Goal: Task Accomplishment & Management: Use online tool/utility

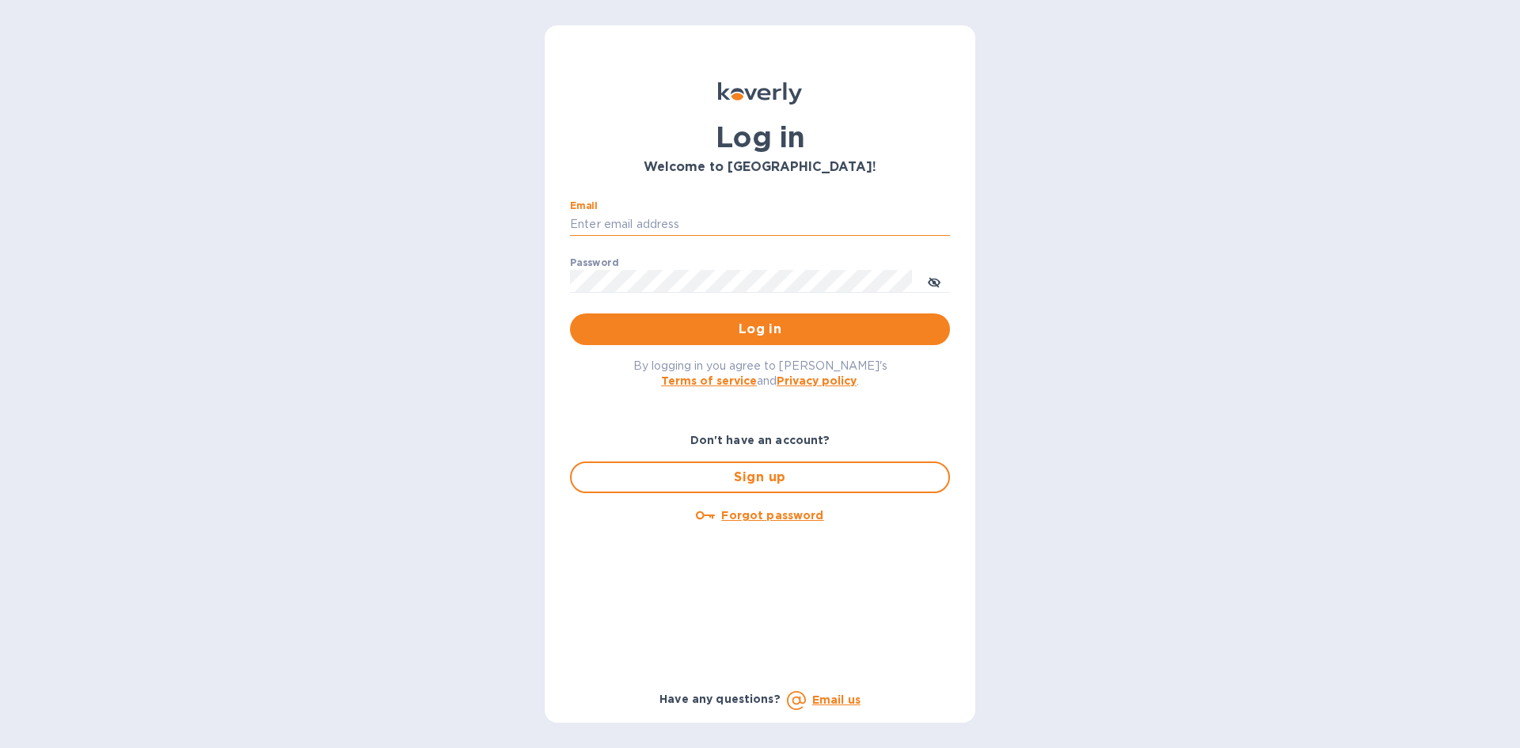
click at [588, 226] on input "Email" at bounding box center [760, 225] width 380 height 24
type input "[EMAIL_ADDRESS][DOMAIN_NAME]"
click at [570, 314] on button "Log in" at bounding box center [760, 330] width 380 height 32
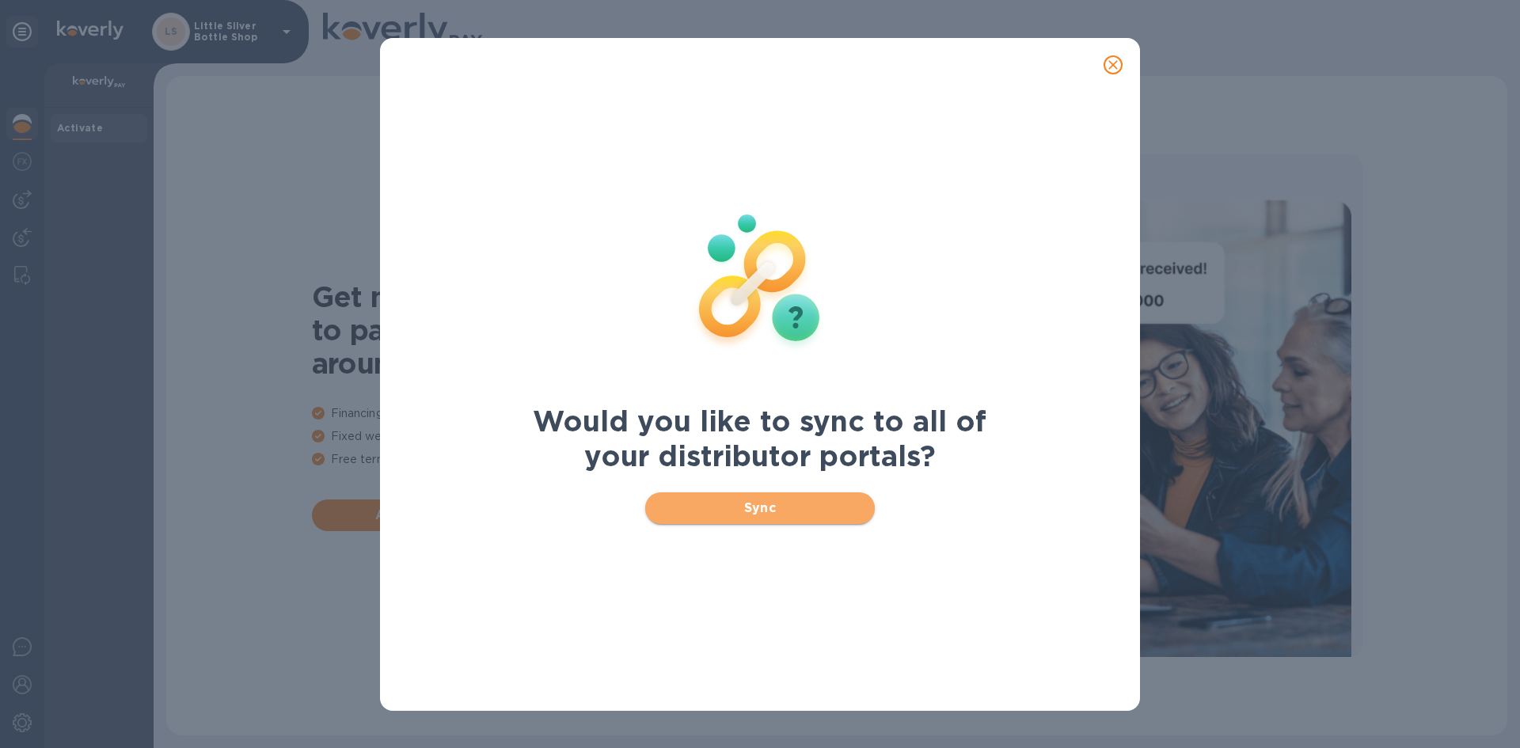
click at [766, 508] on span "Sync" at bounding box center [760, 508] width 205 height 19
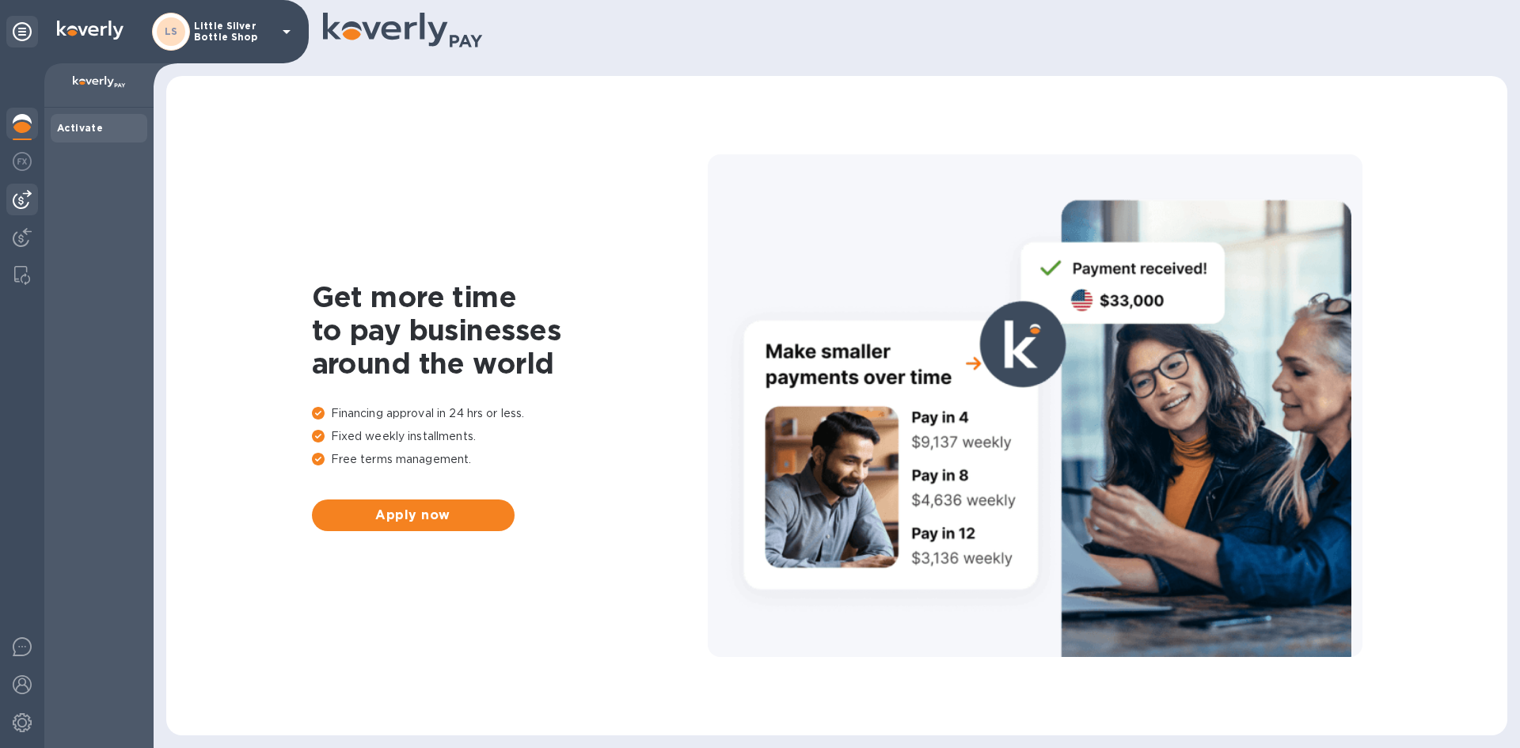
click at [25, 200] on img at bounding box center [22, 199] width 19 height 19
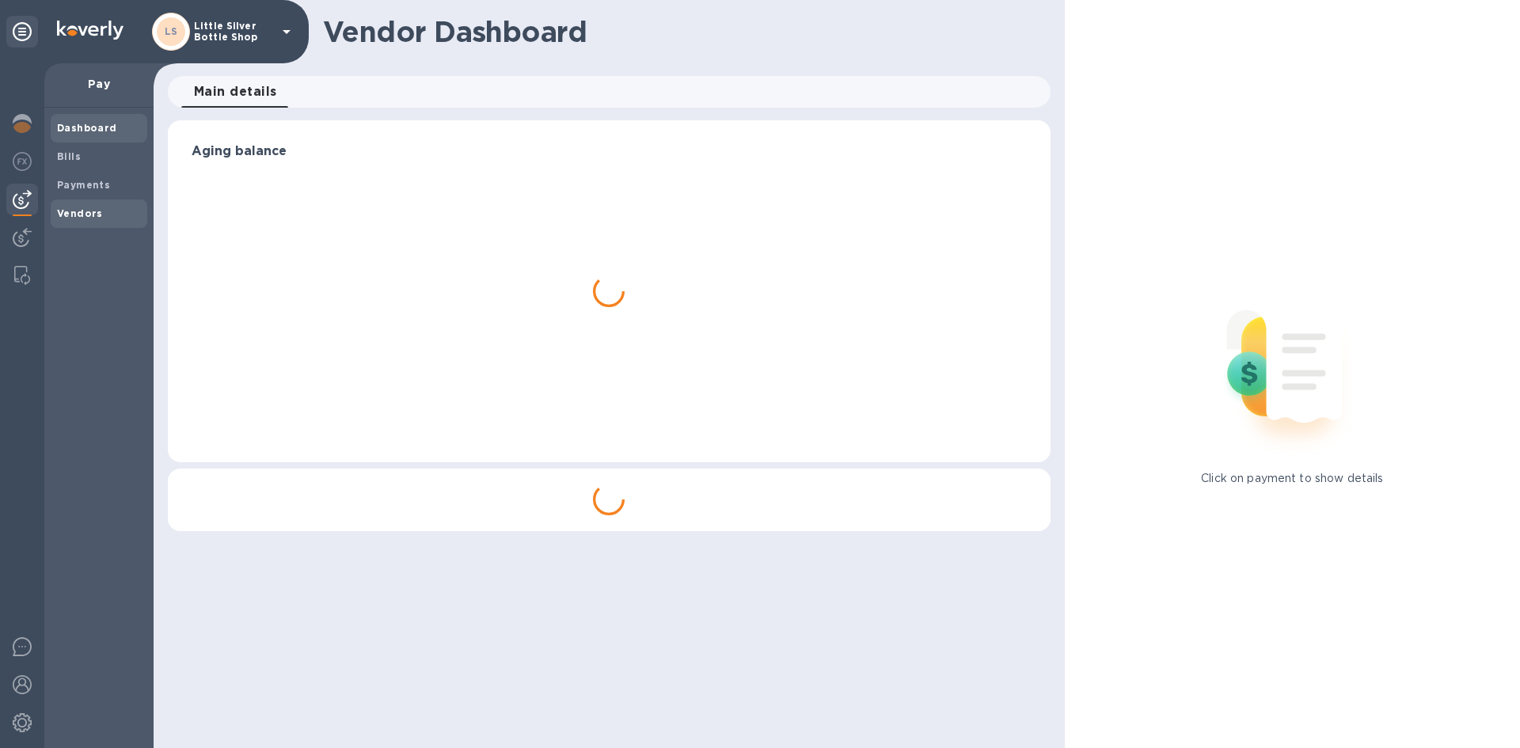
click at [77, 218] on b "Vendors" at bounding box center [80, 213] width 46 height 12
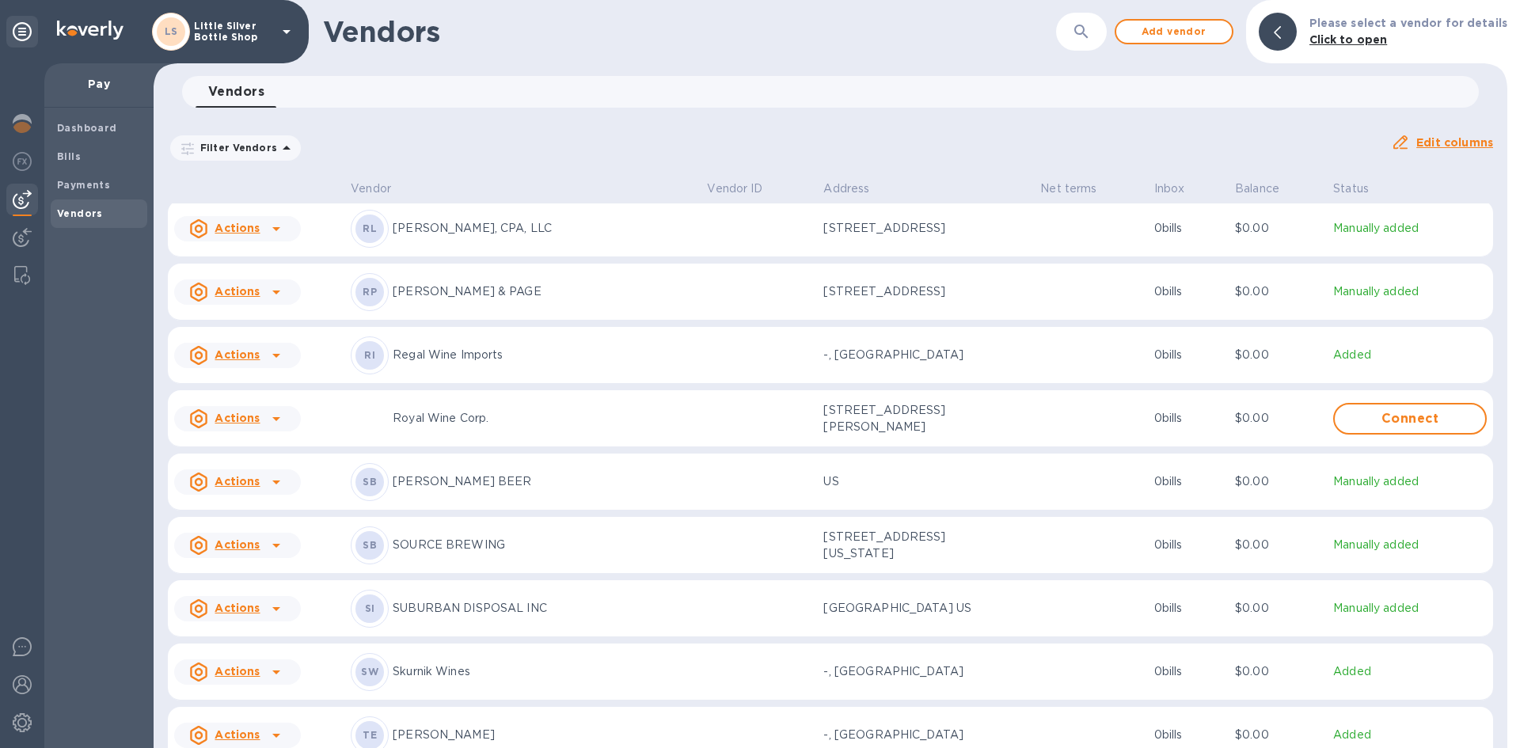
scroll to position [5261, 0]
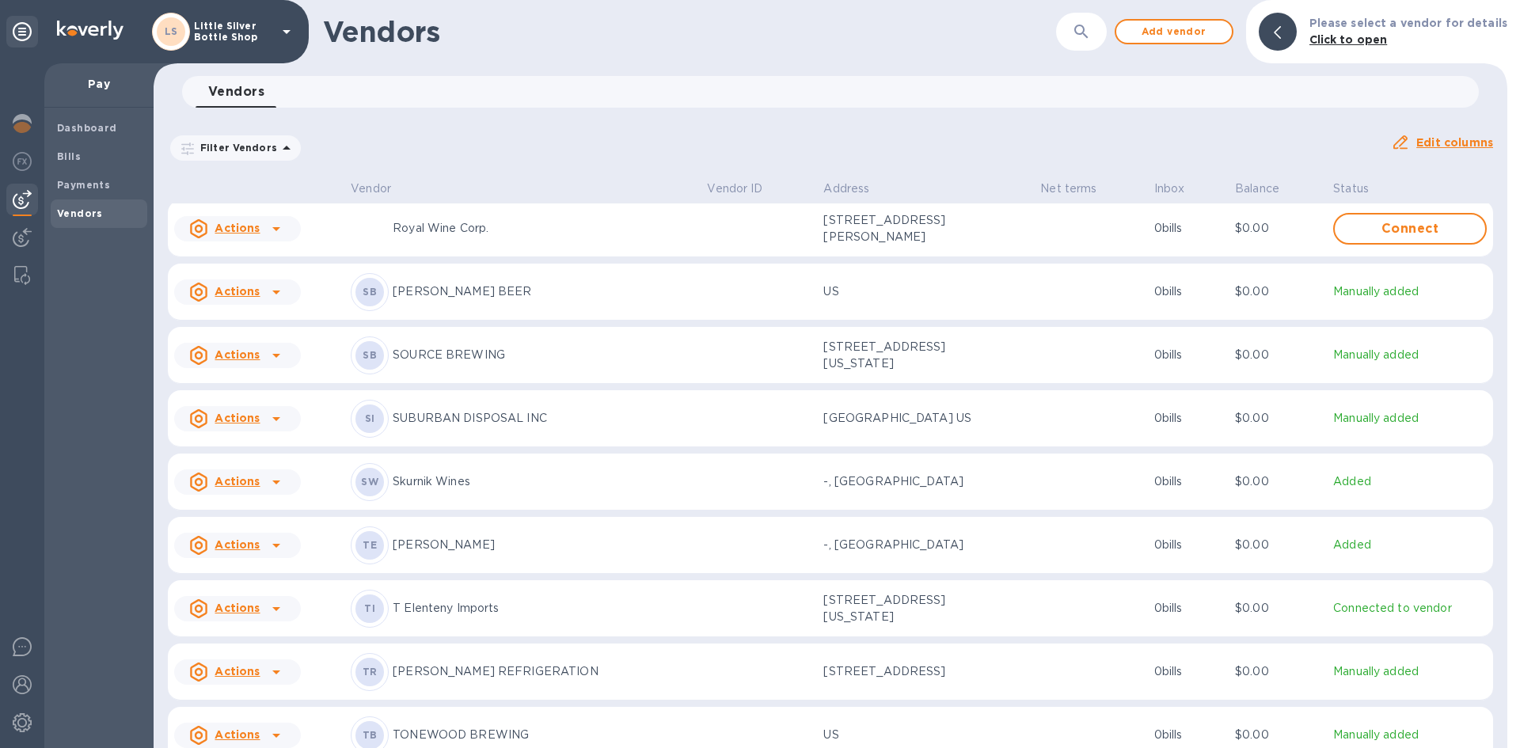
click at [445, 617] on p "T Elenteny Imports" at bounding box center [544, 608] width 302 height 17
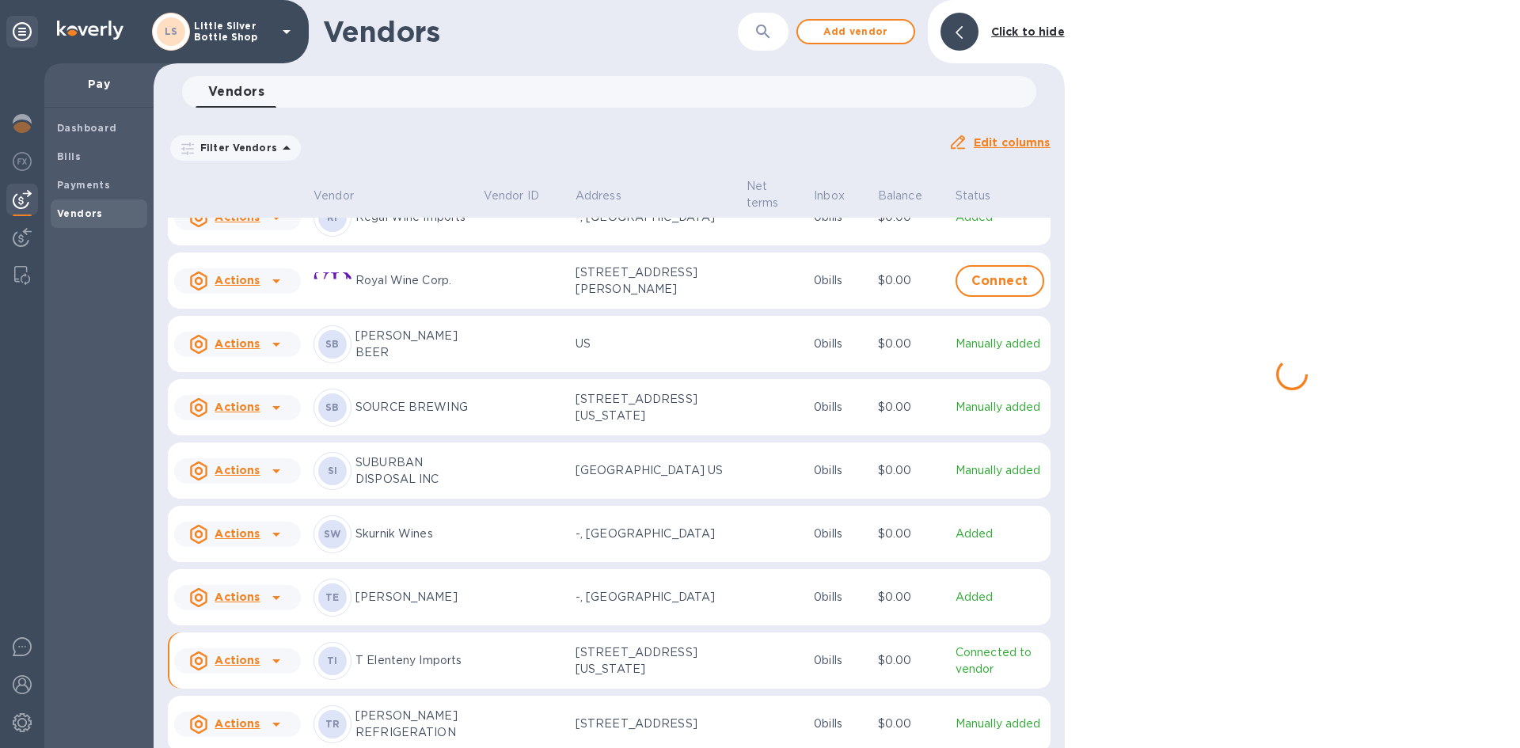
scroll to position [5347, 0]
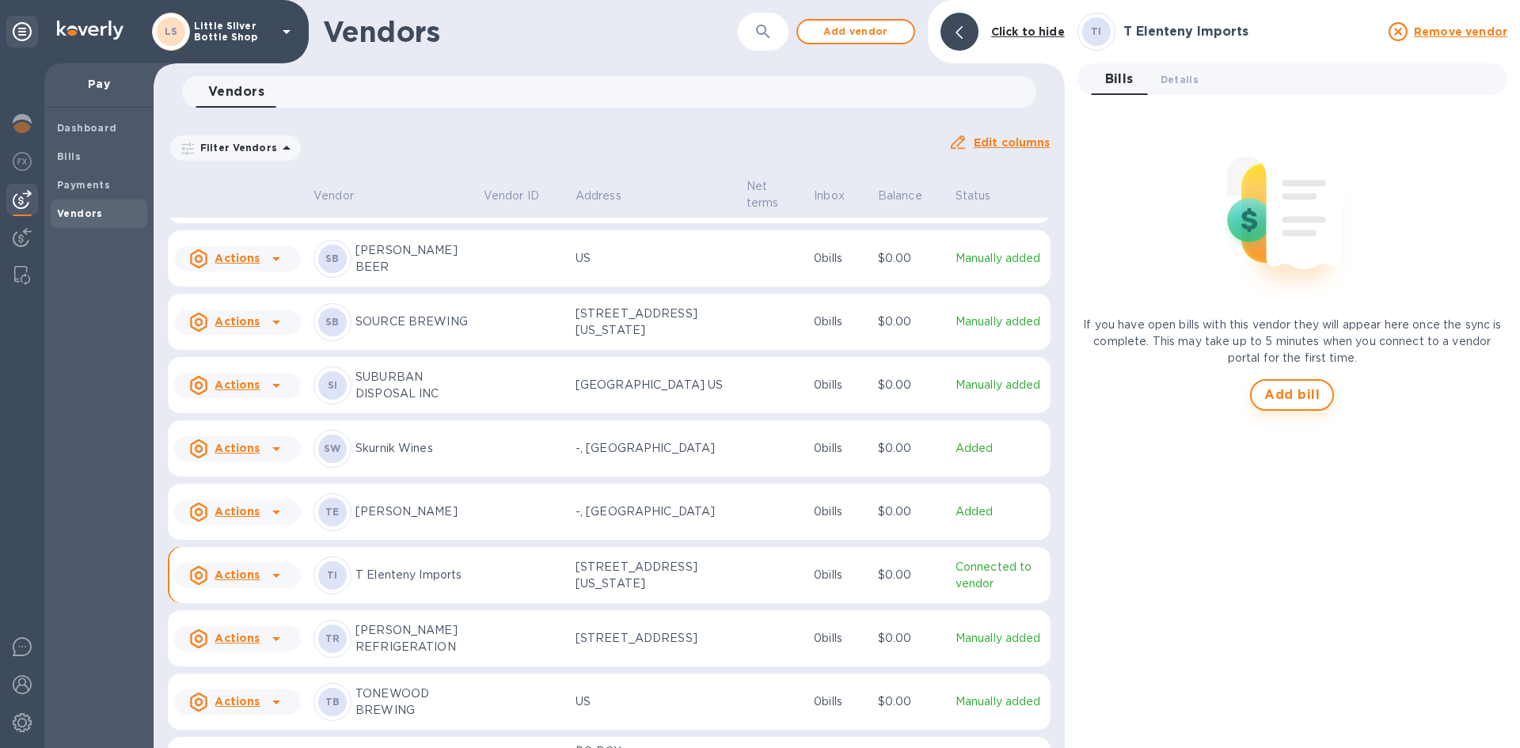
click at [1270, 391] on span "Add bill" at bounding box center [1292, 395] width 55 height 19
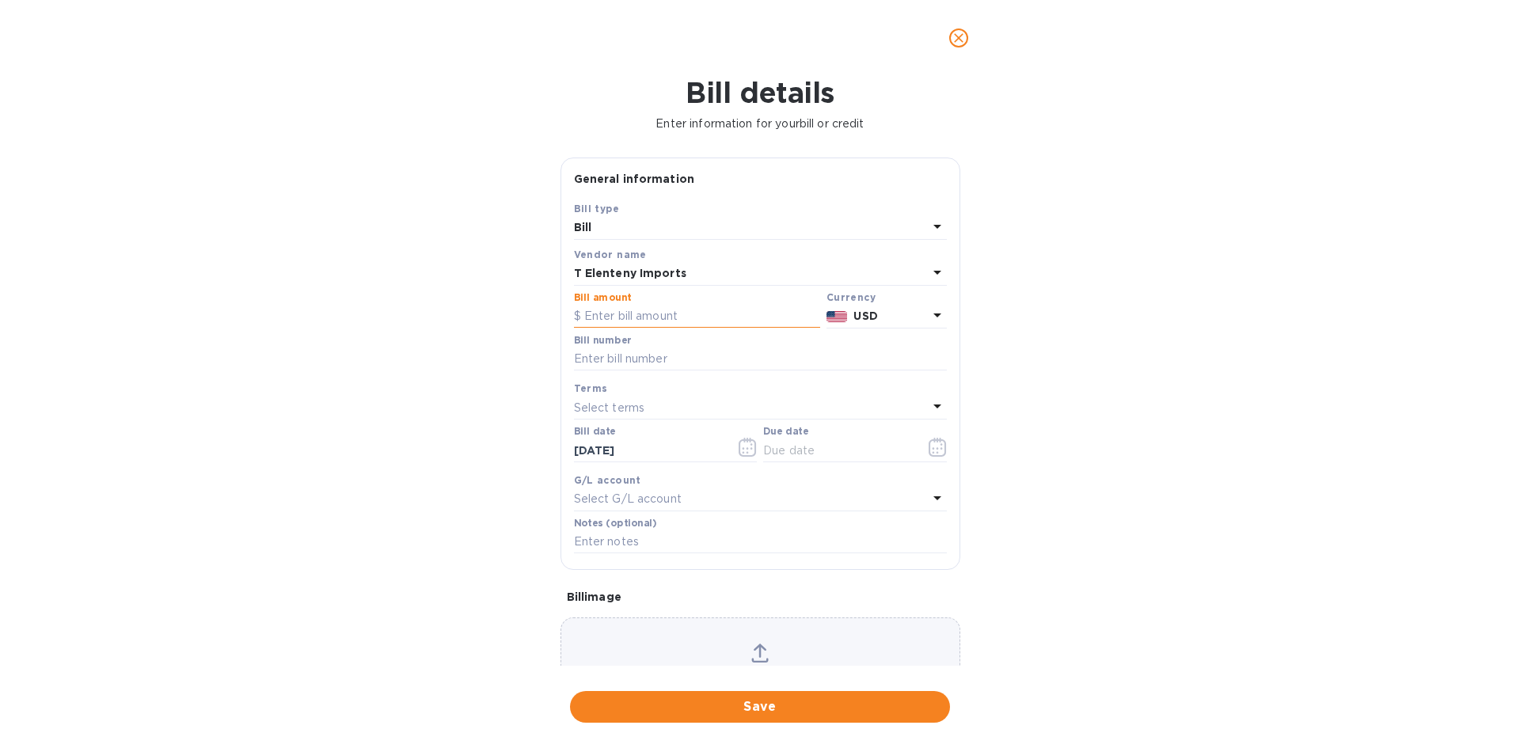
click at [645, 317] on input "text" at bounding box center [697, 317] width 246 height 24
type input "1,480.00"
click at [641, 358] on input "text" at bounding box center [760, 360] width 373 height 24
type input "763710"
click at [618, 409] on p "Select terms" at bounding box center [609, 408] width 71 height 17
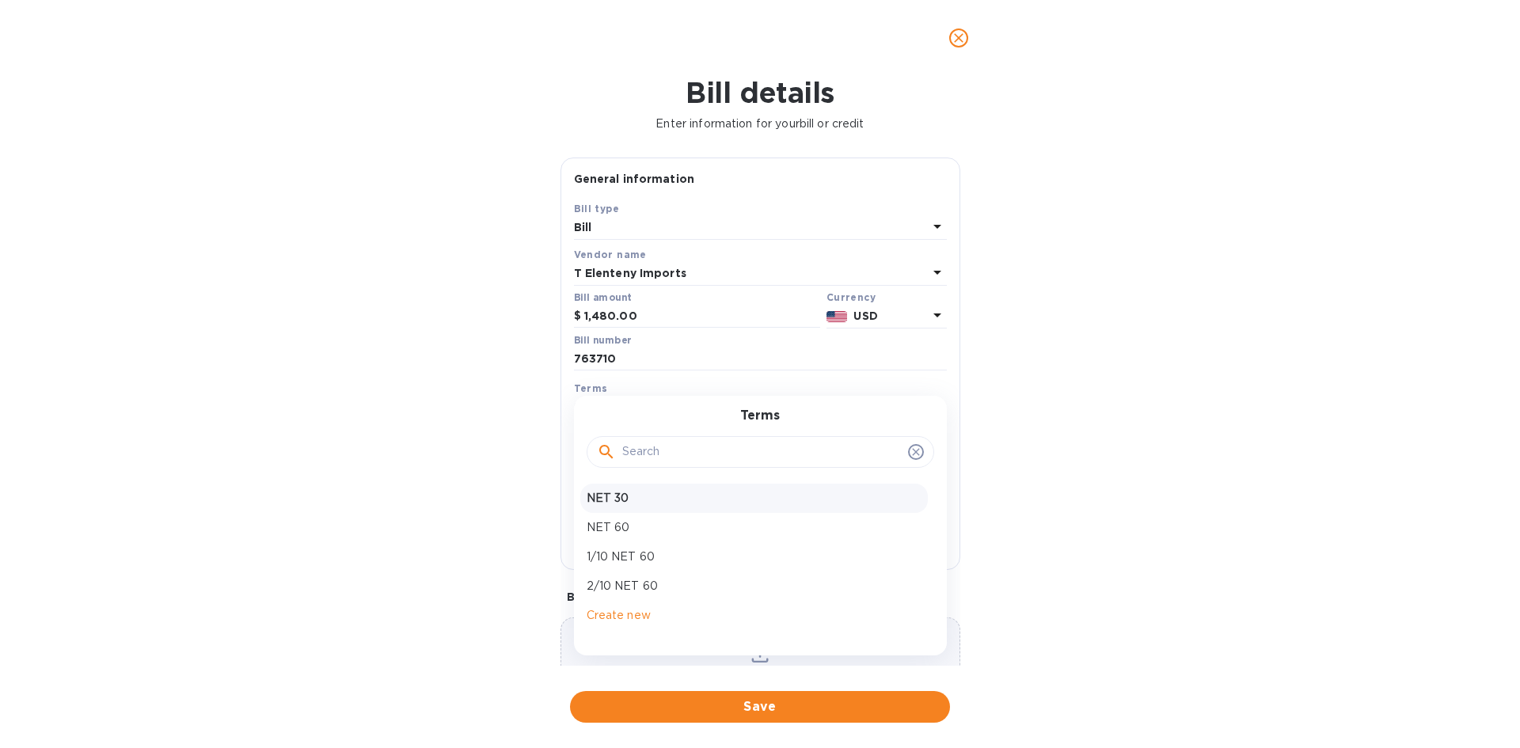
click at [626, 497] on p "NET 30" at bounding box center [754, 498] width 335 height 17
type input "10/09/2025"
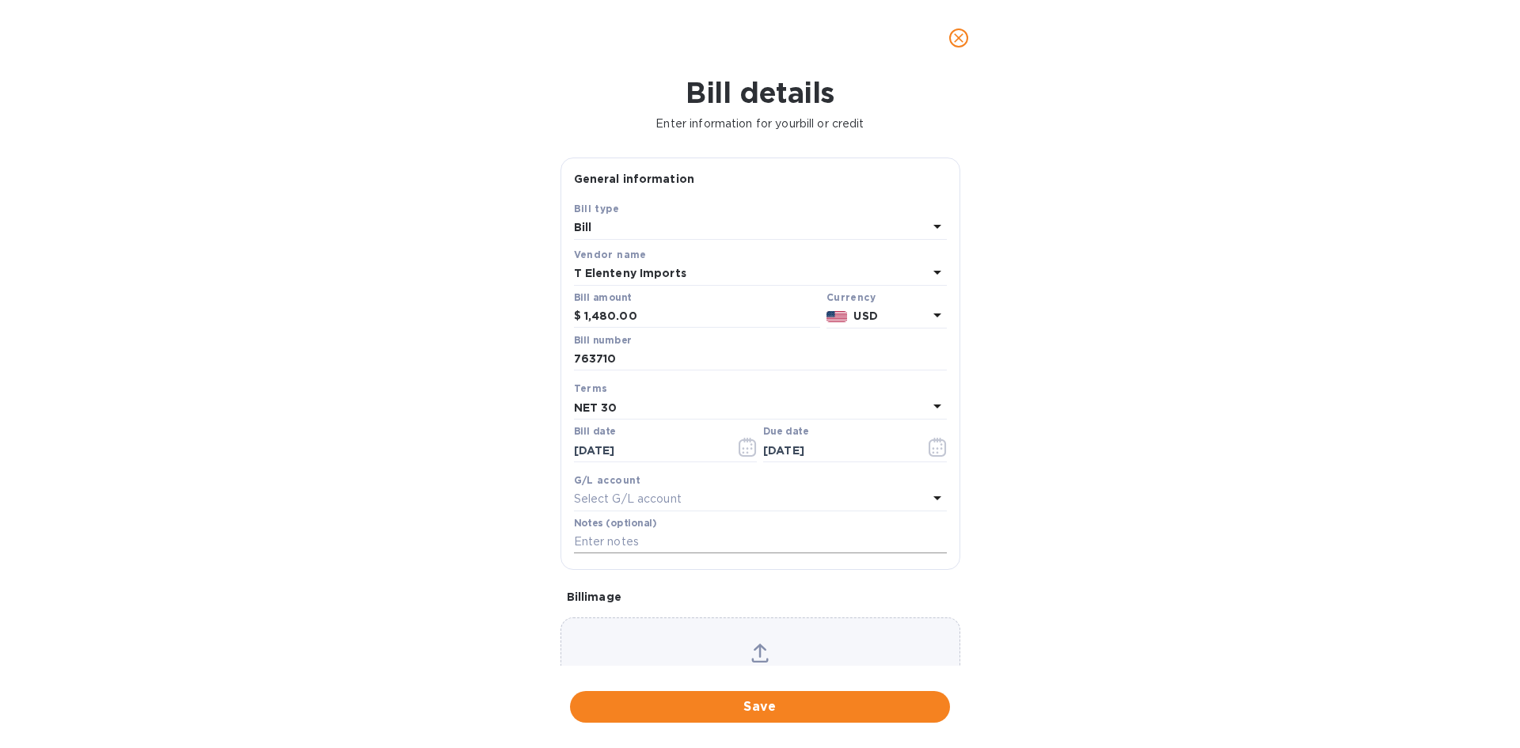
click at [628, 550] on input "text" at bounding box center [760, 543] width 373 height 24
type input "1-29937"
click at [784, 702] on span "Save" at bounding box center [760, 707] width 355 height 19
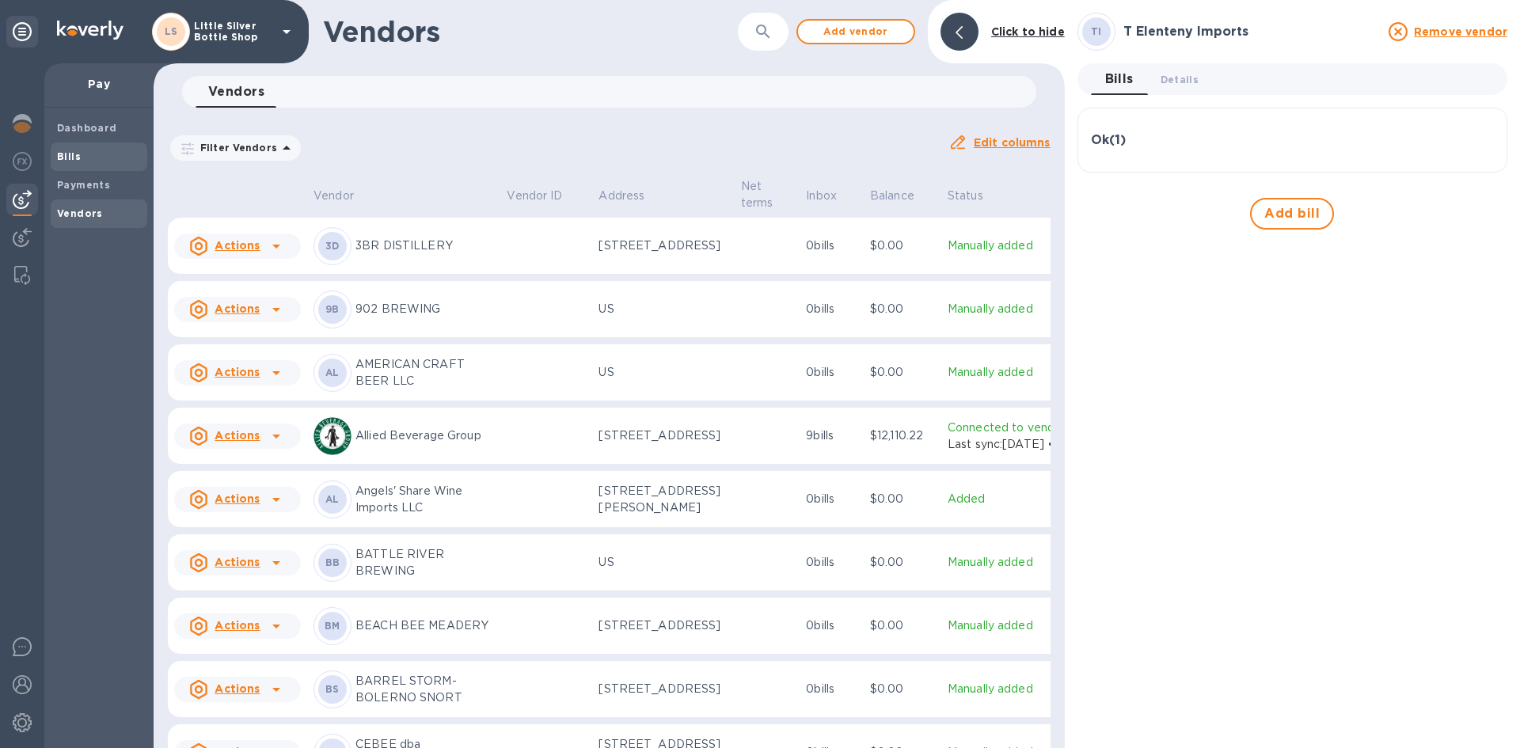
click at [79, 165] on div "Bills" at bounding box center [99, 157] width 97 height 29
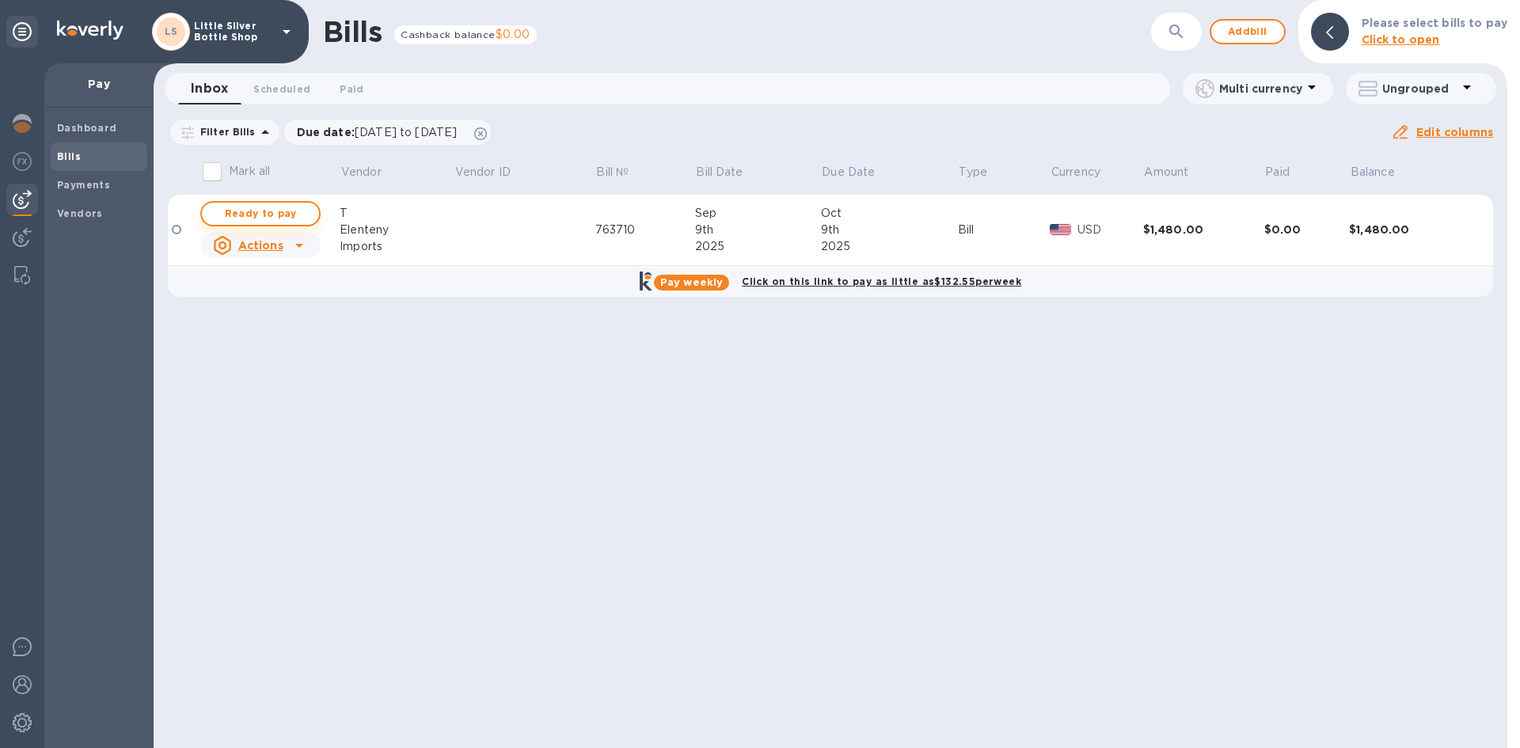
click at [285, 213] on span "Ready to pay" at bounding box center [261, 213] width 92 height 19
checkbox input "true"
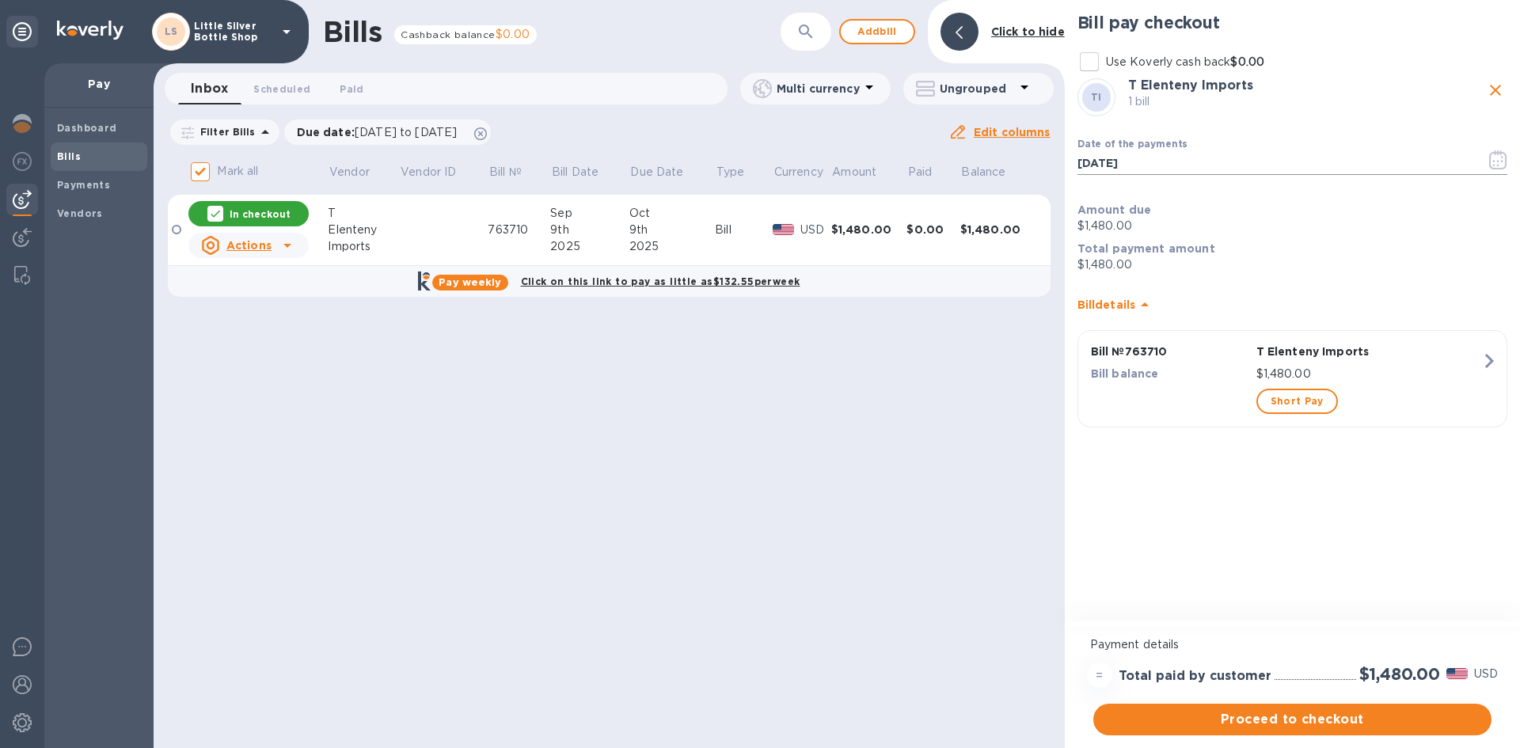
click at [1491, 161] on icon "button" at bounding box center [1498, 159] width 17 height 19
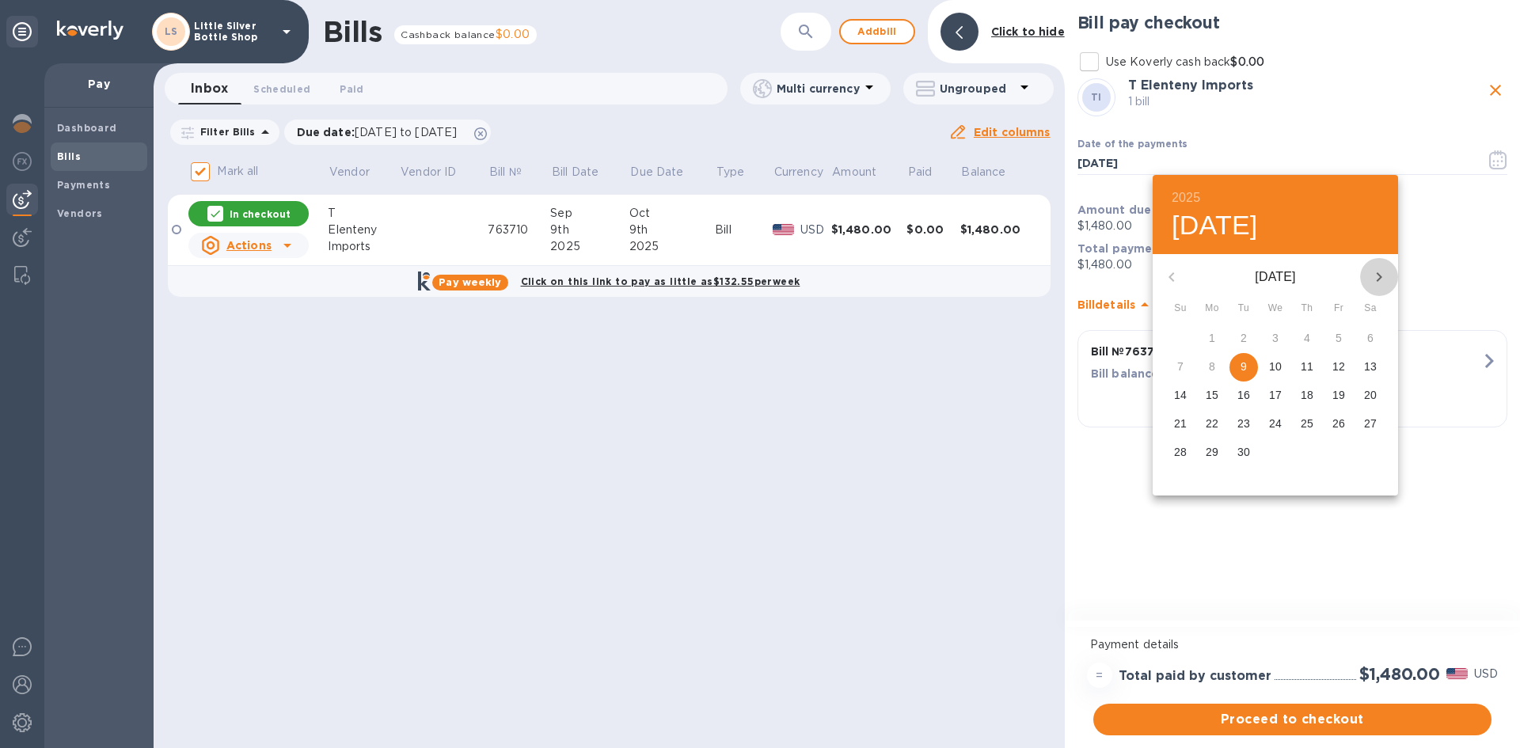
click at [1377, 273] on icon "button" at bounding box center [1380, 277] width 6 height 10
click at [1308, 341] on p "2" at bounding box center [1307, 338] width 6 height 16
type input "10/02/2025"
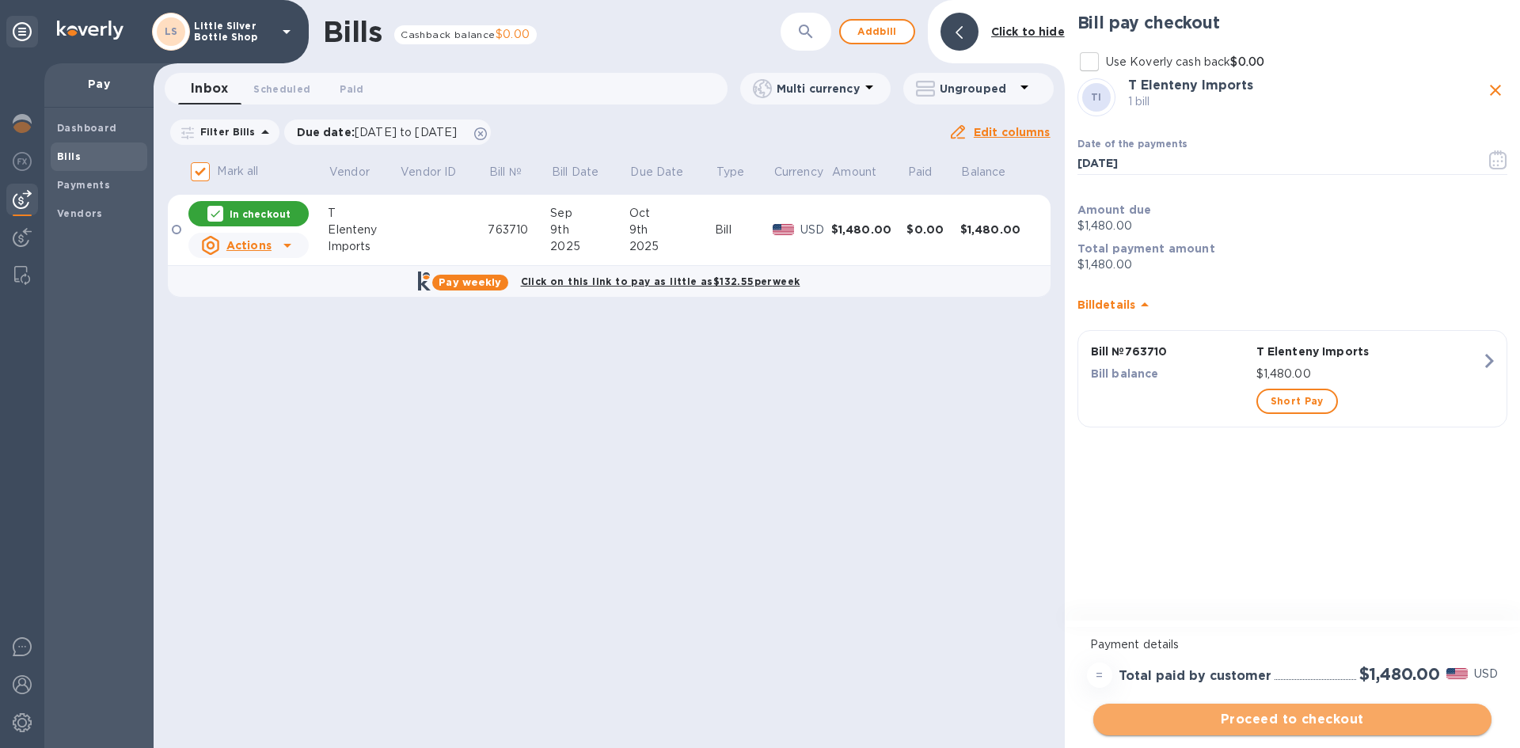
click at [1360, 719] on span "Proceed to checkout" at bounding box center [1292, 719] width 373 height 19
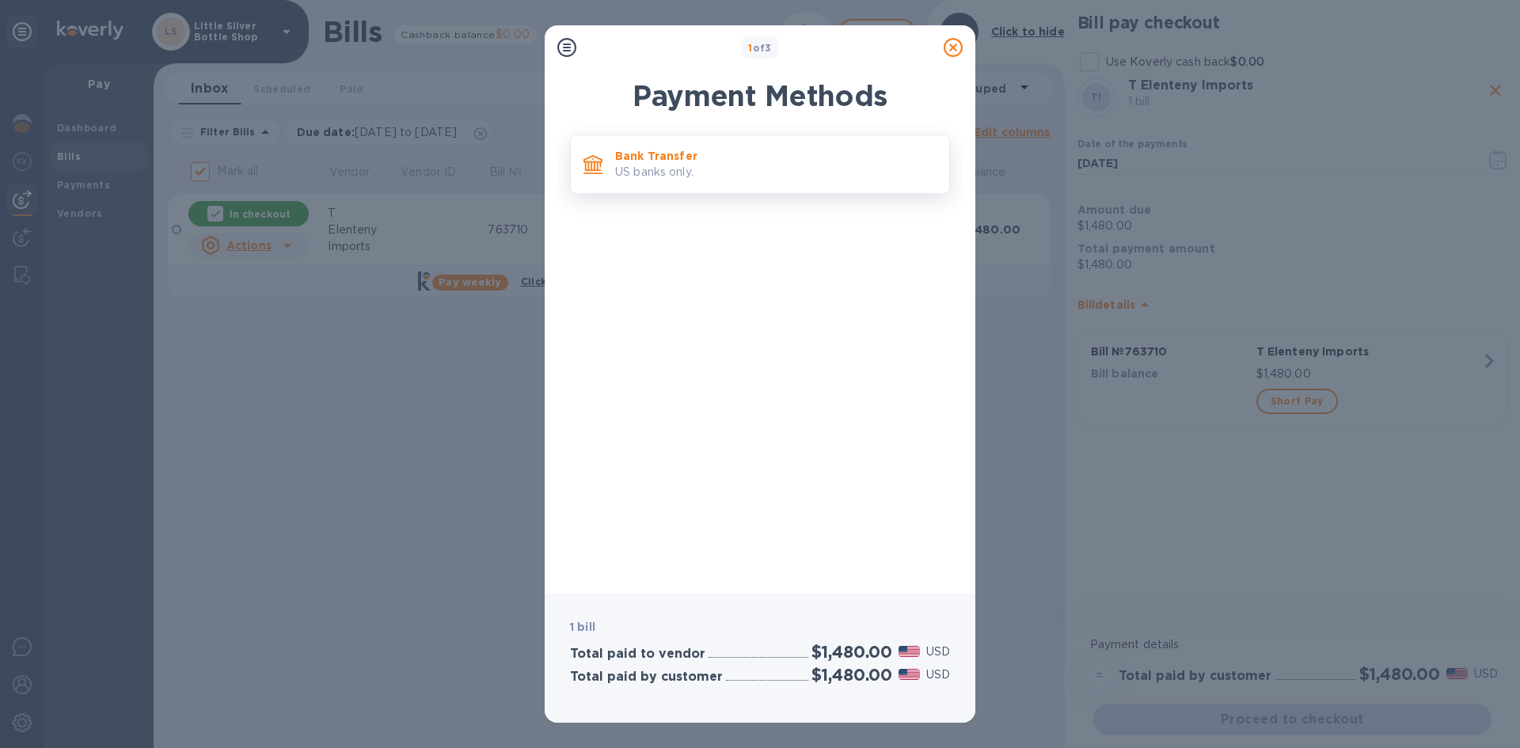
click at [815, 158] on p "Bank Transfer" at bounding box center [776, 156] width 322 height 16
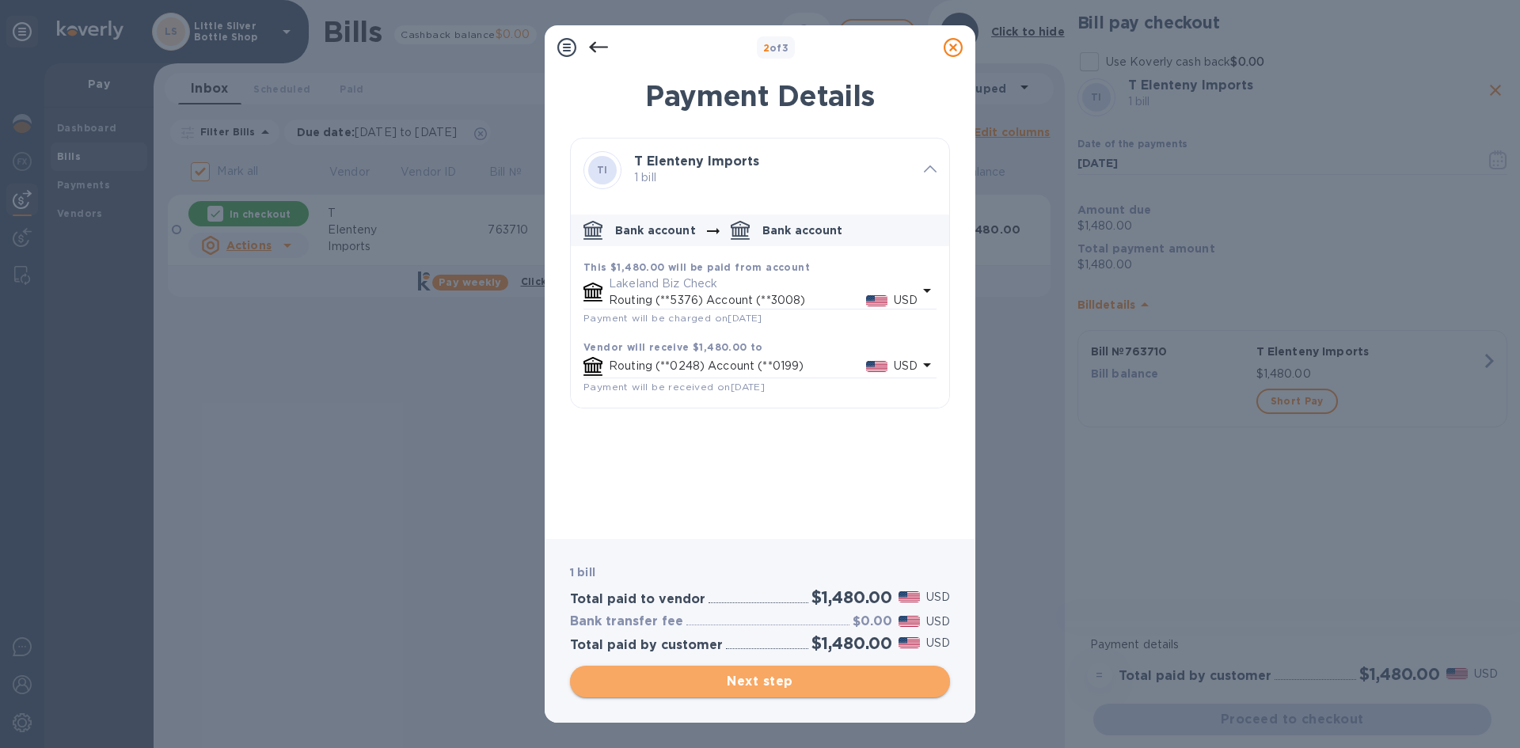
click at [923, 678] on span "Next step" at bounding box center [760, 681] width 355 height 19
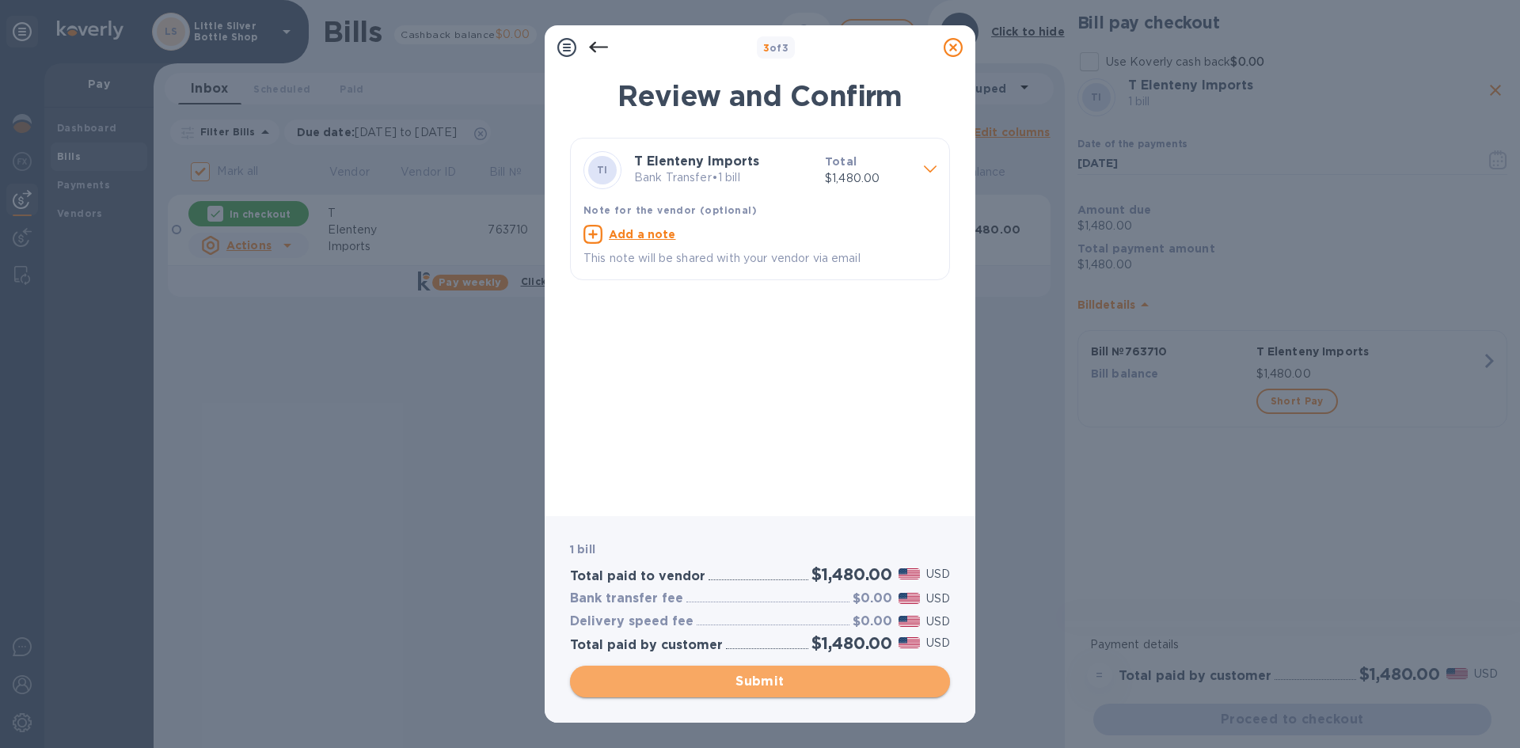
click at [923, 678] on span "Submit" at bounding box center [760, 681] width 355 height 19
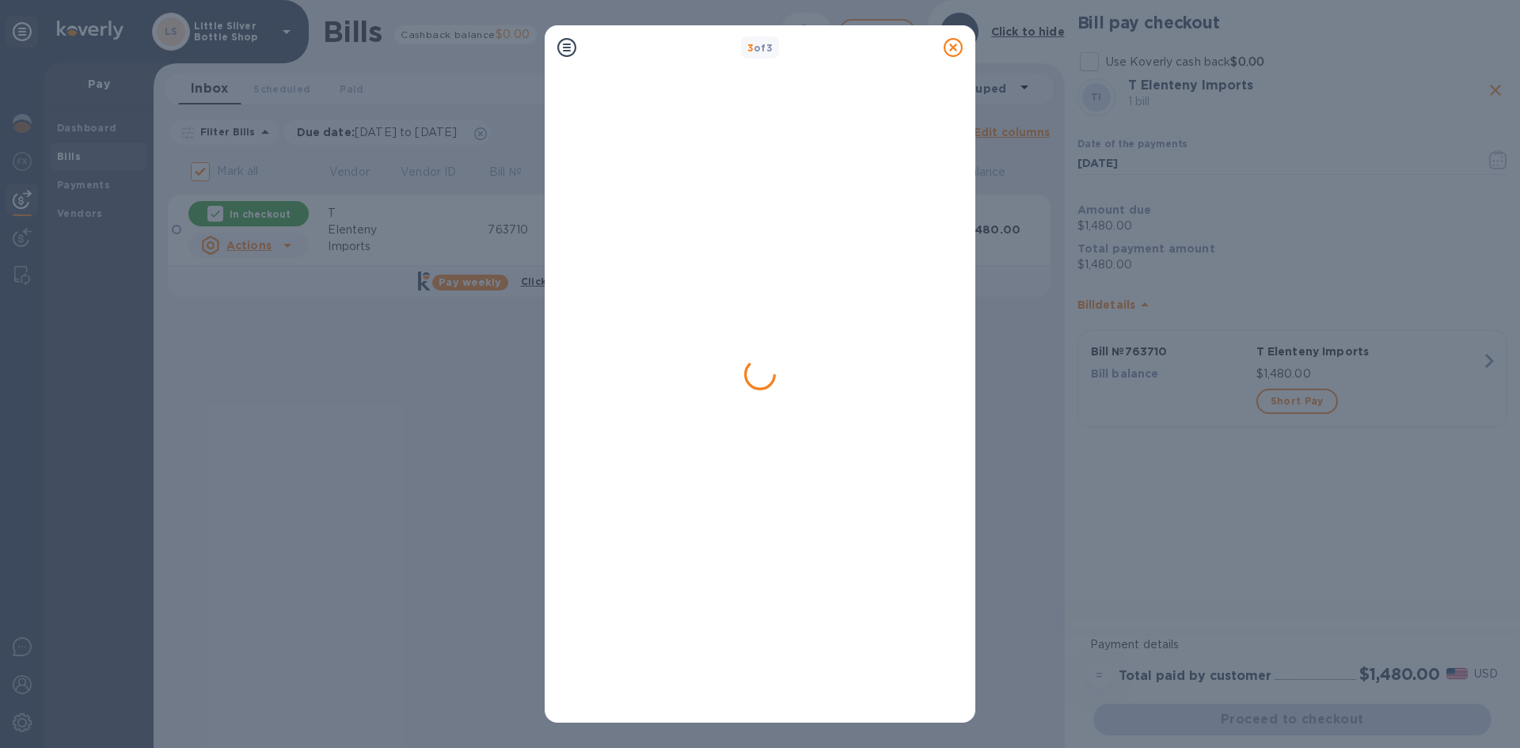
checkbox input "false"
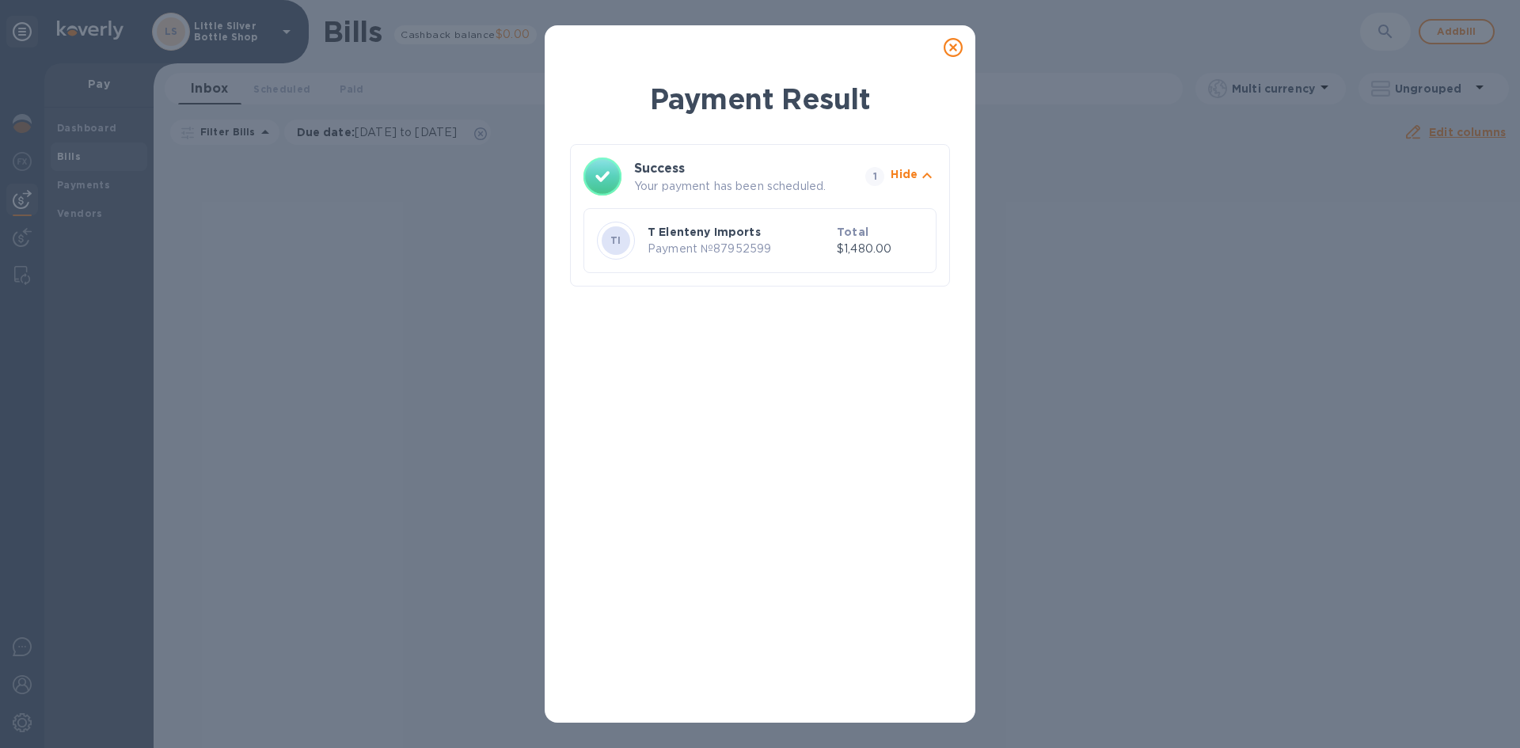
click at [953, 49] on icon at bounding box center [953, 47] width 19 height 19
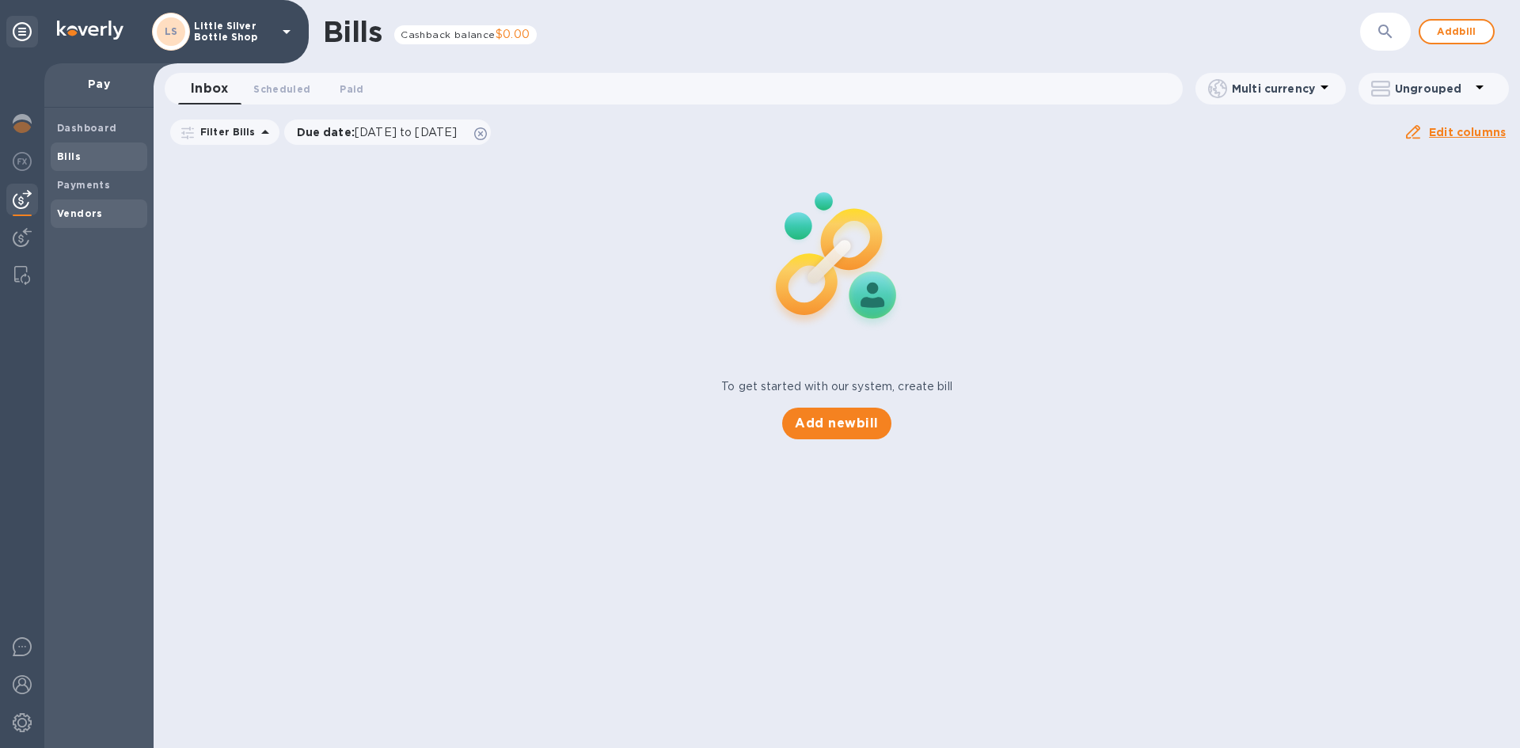
click at [86, 215] on b "Vendors" at bounding box center [80, 213] width 46 height 12
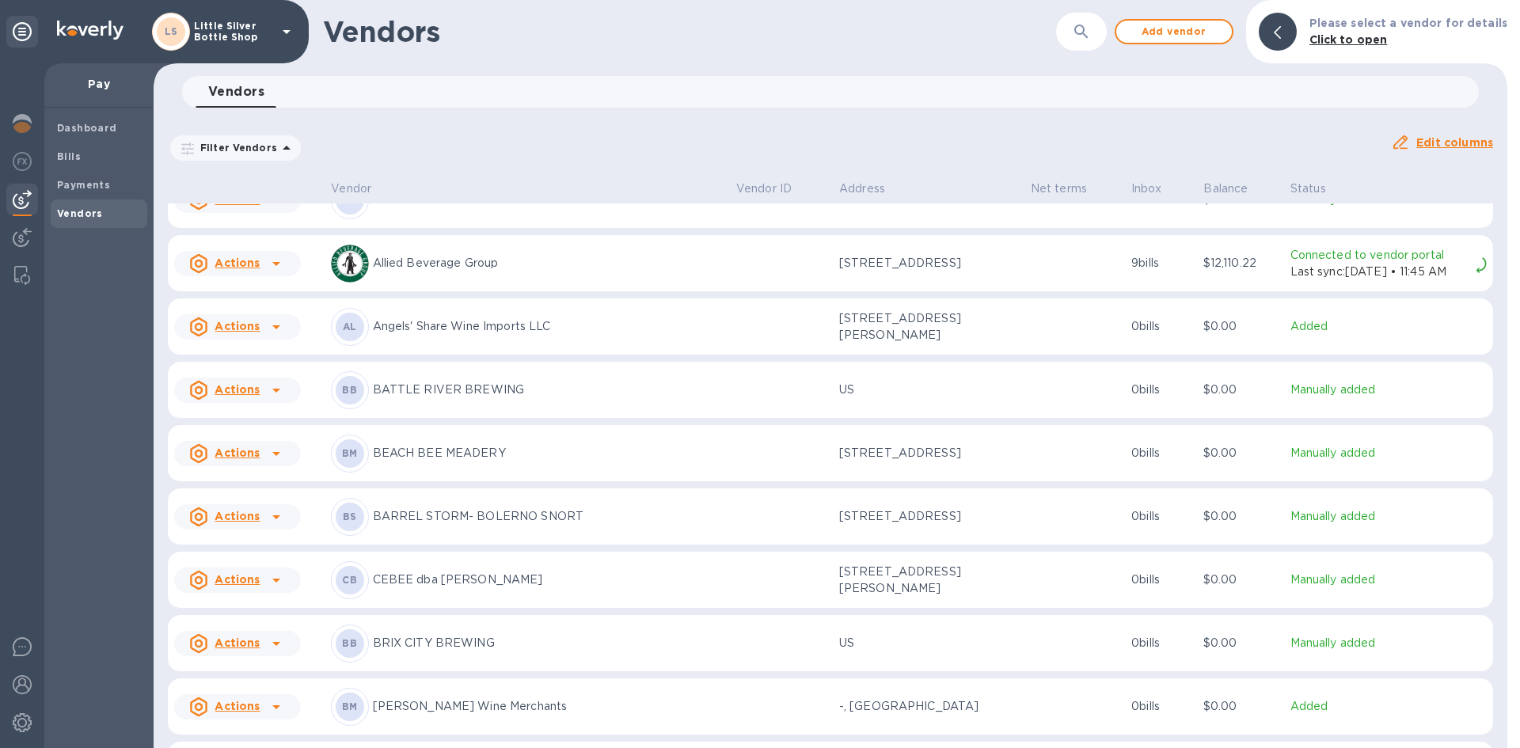
scroll to position [238, 0]
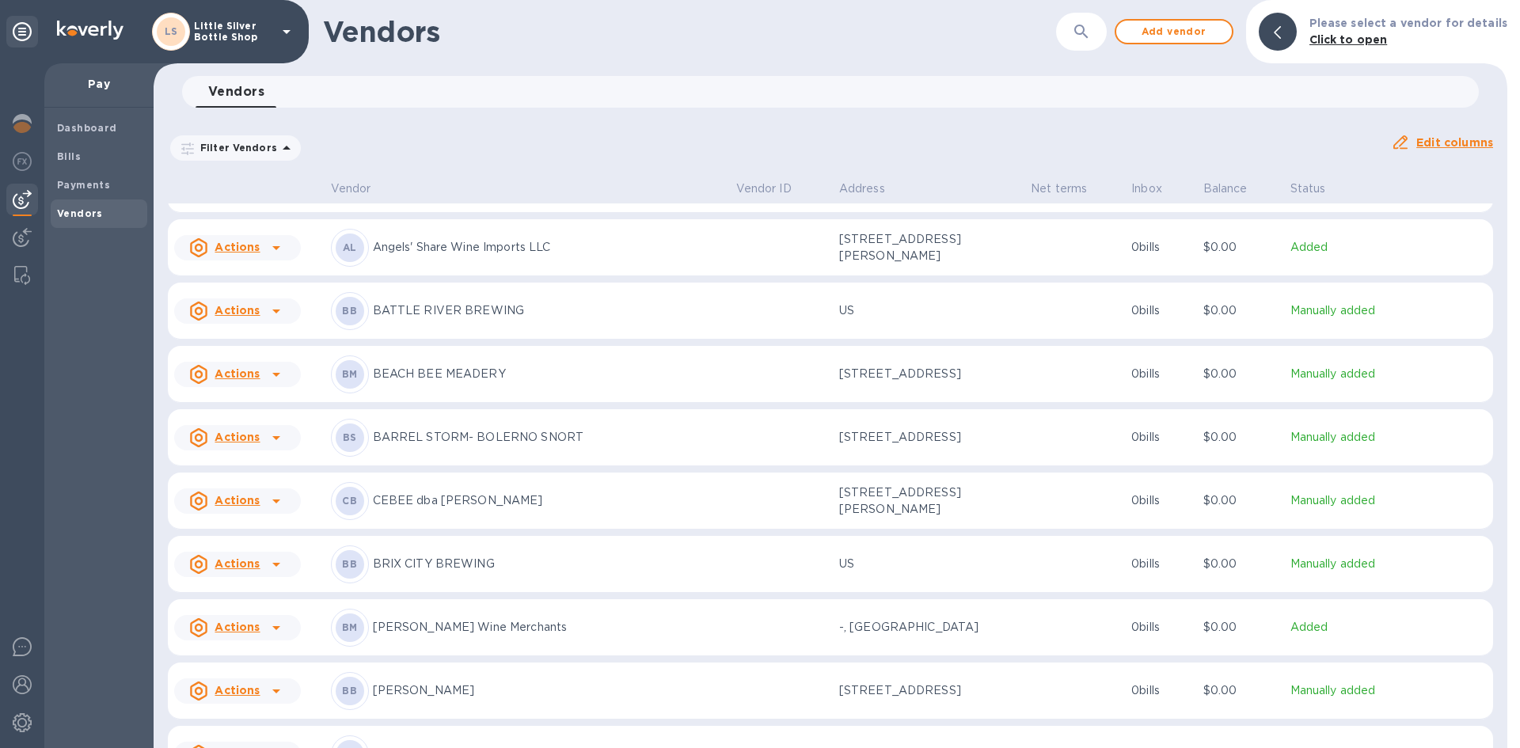
click at [447, 626] on p "Banville Wine Merchants" at bounding box center [548, 627] width 351 height 17
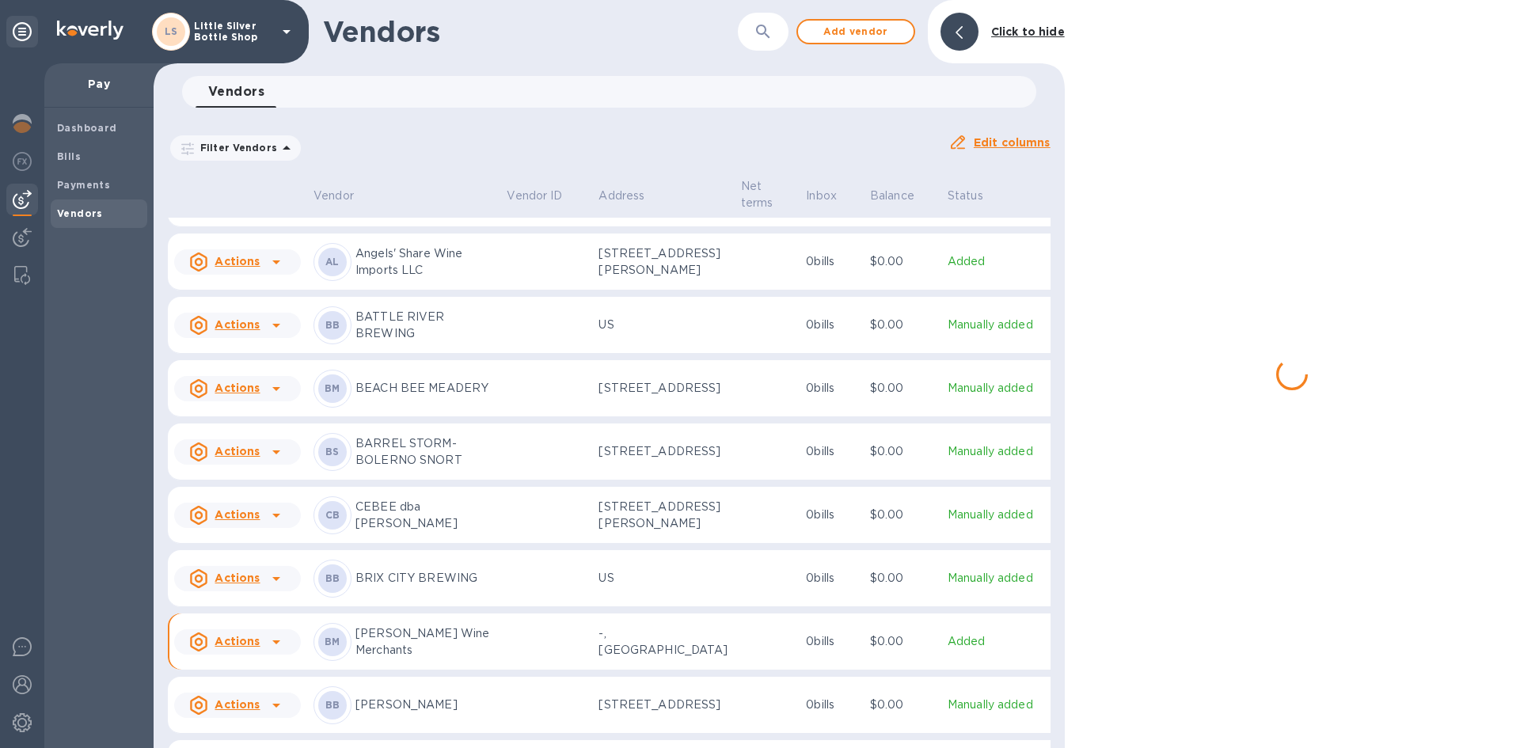
scroll to position [284, 0]
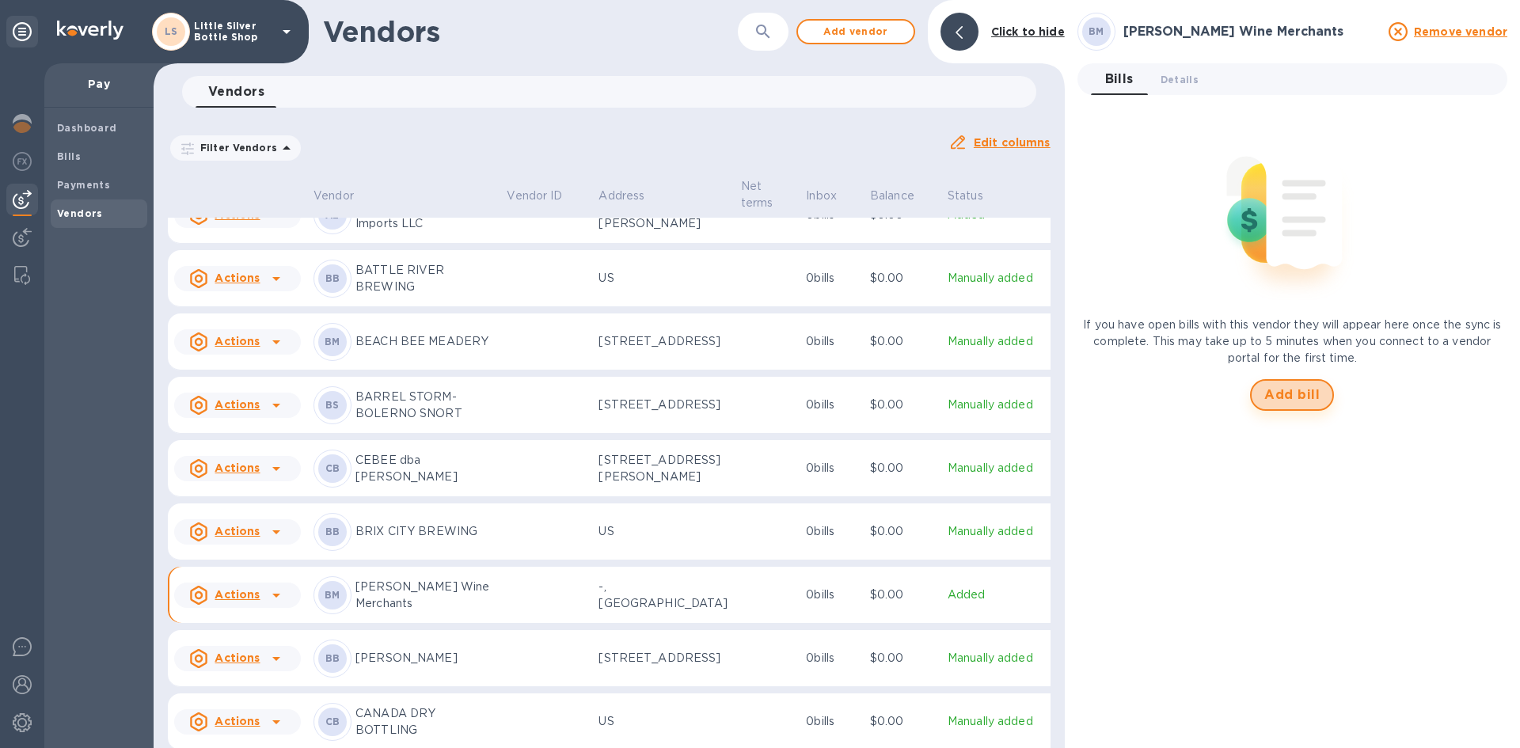
click at [1269, 392] on span "Add bill" at bounding box center [1292, 395] width 55 height 19
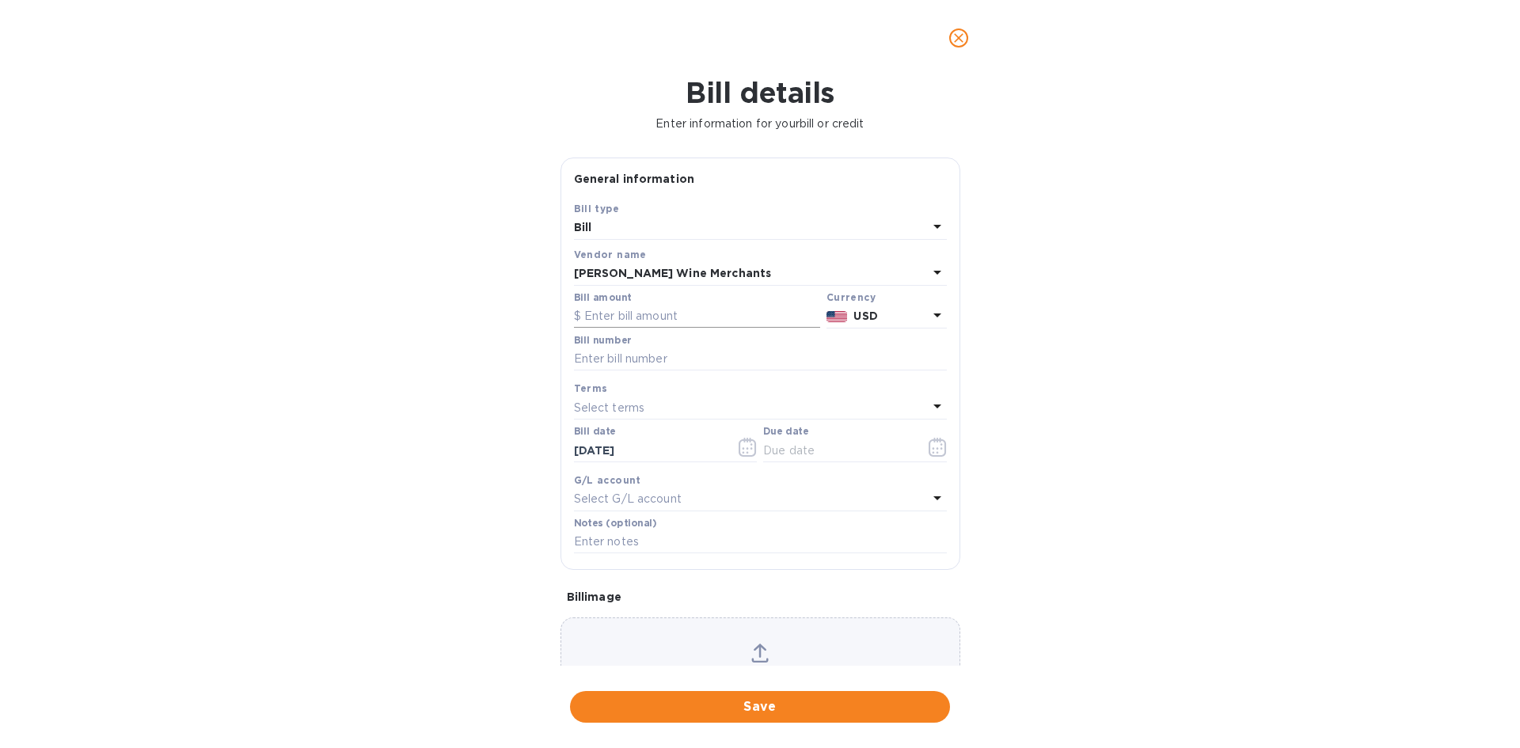
click at [631, 311] on input "text" at bounding box center [697, 317] width 246 height 24
type input "928.00"
click at [596, 360] on input "text" at bounding box center [760, 360] width 373 height 24
type input "761"
click at [592, 405] on p "Select terms" at bounding box center [609, 408] width 71 height 17
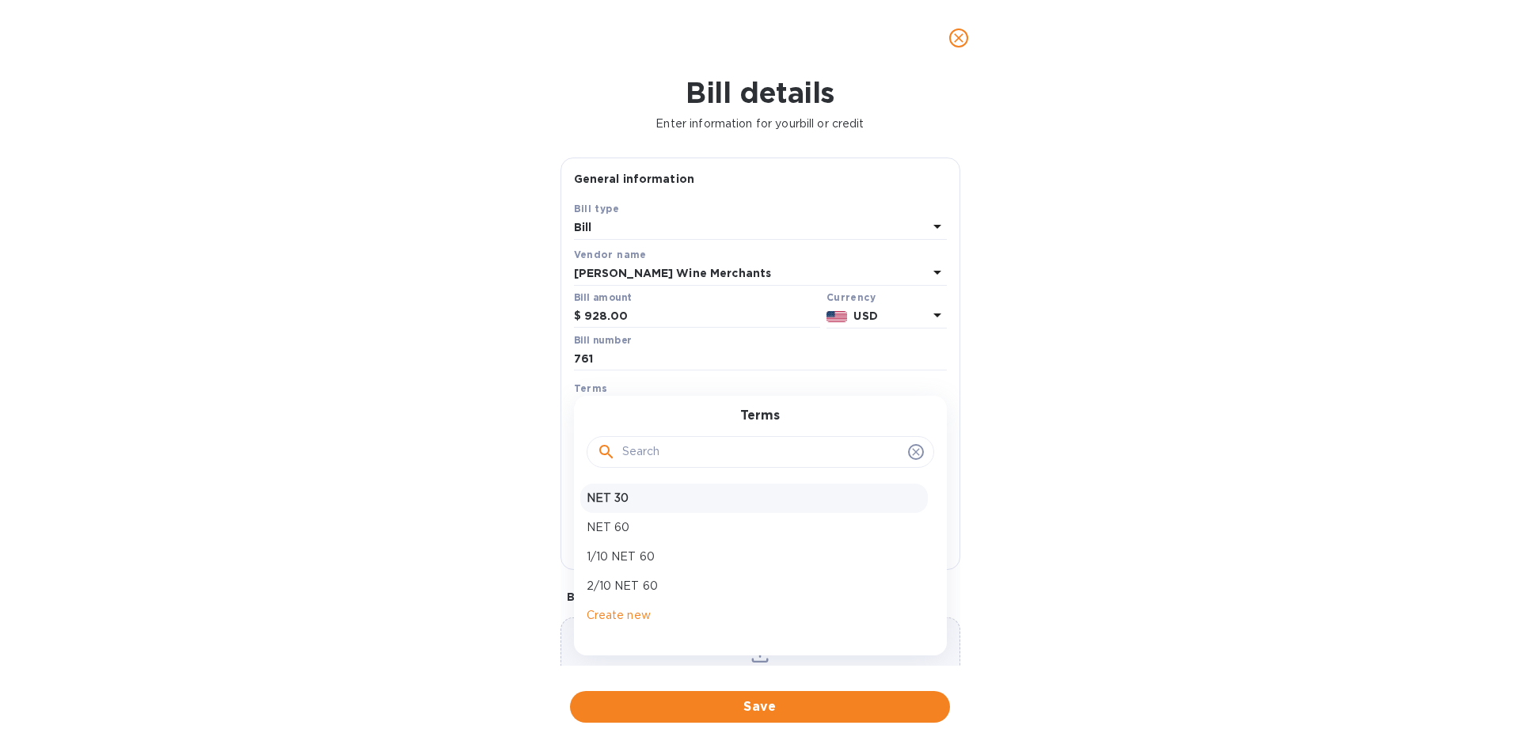
click at [603, 494] on p "NET 30" at bounding box center [754, 498] width 335 height 17
type input "10/09/2025"
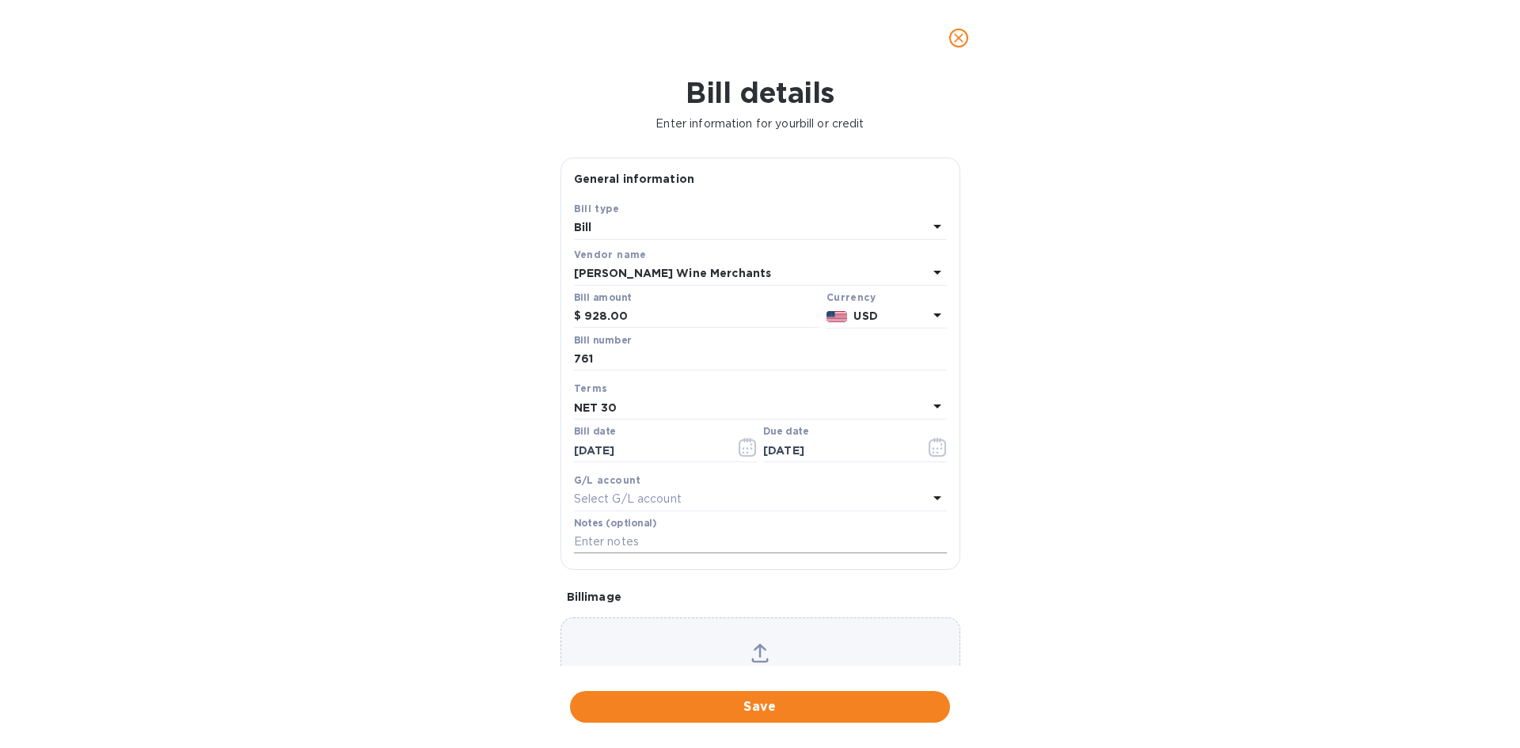
click at [617, 539] on input "text" at bounding box center [760, 543] width 373 height 24
type input "1-29934"
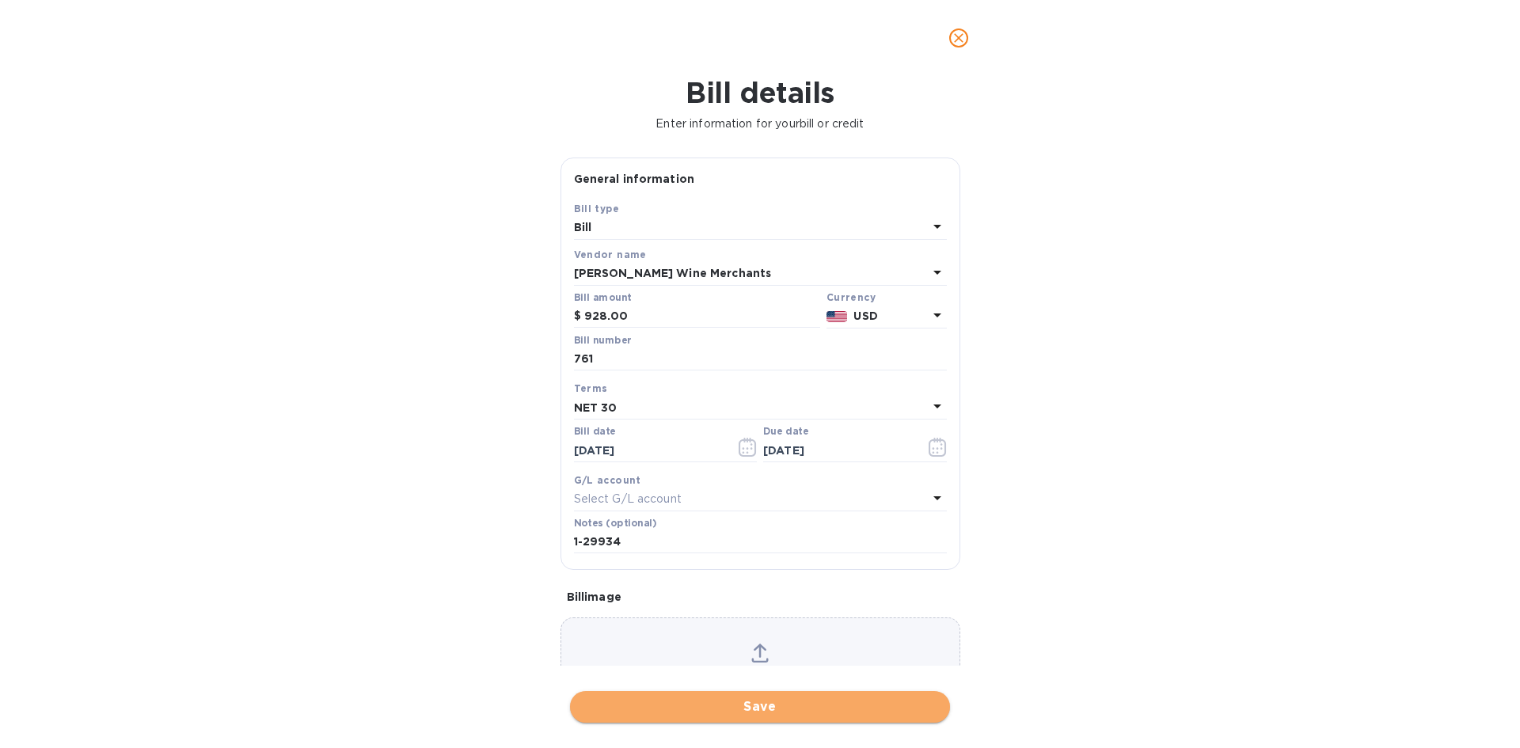
click at [847, 710] on span "Save" at bounding box center [760, 707] width 355 height 19
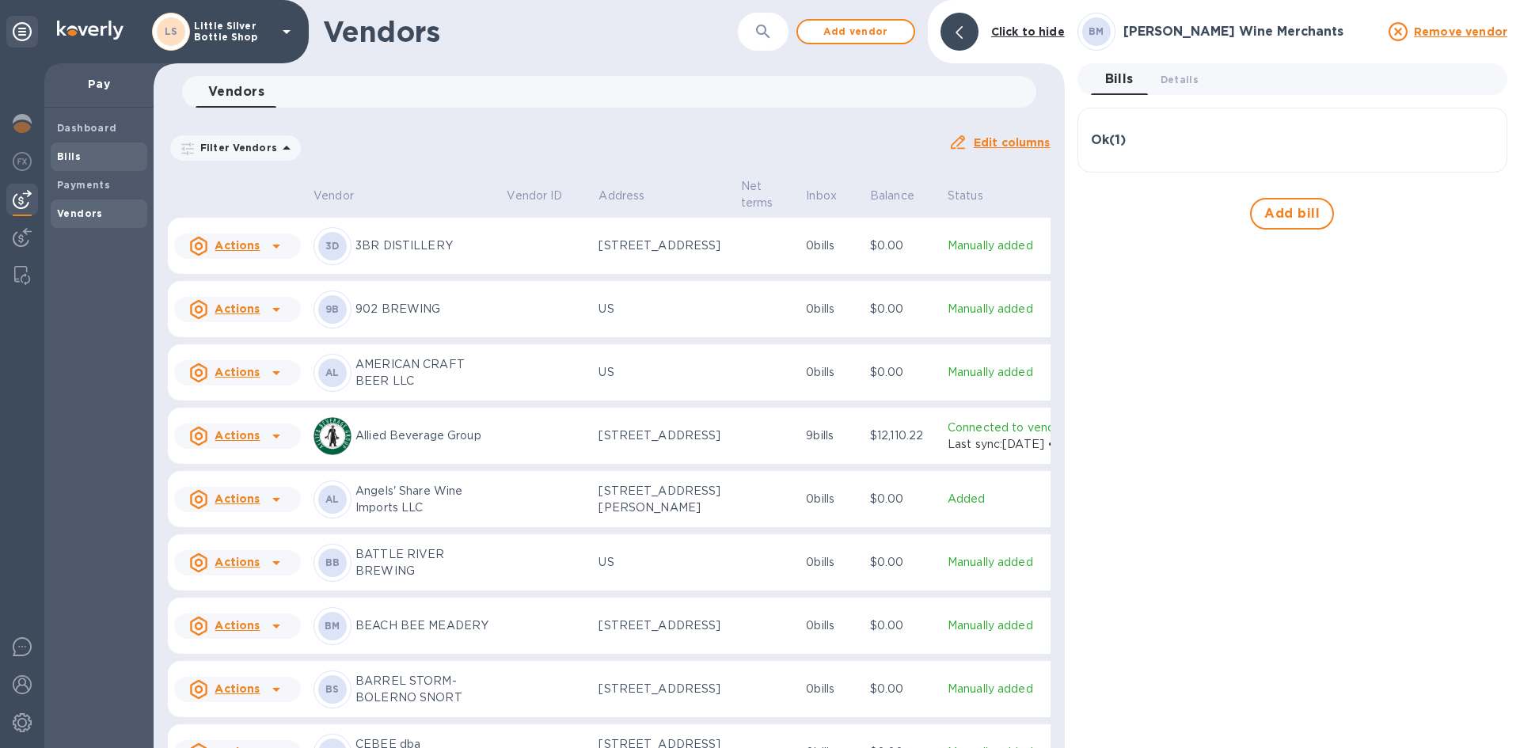
click at [82, 160] on span "Bills" at bounding box center [99, 157] width 84 height 16
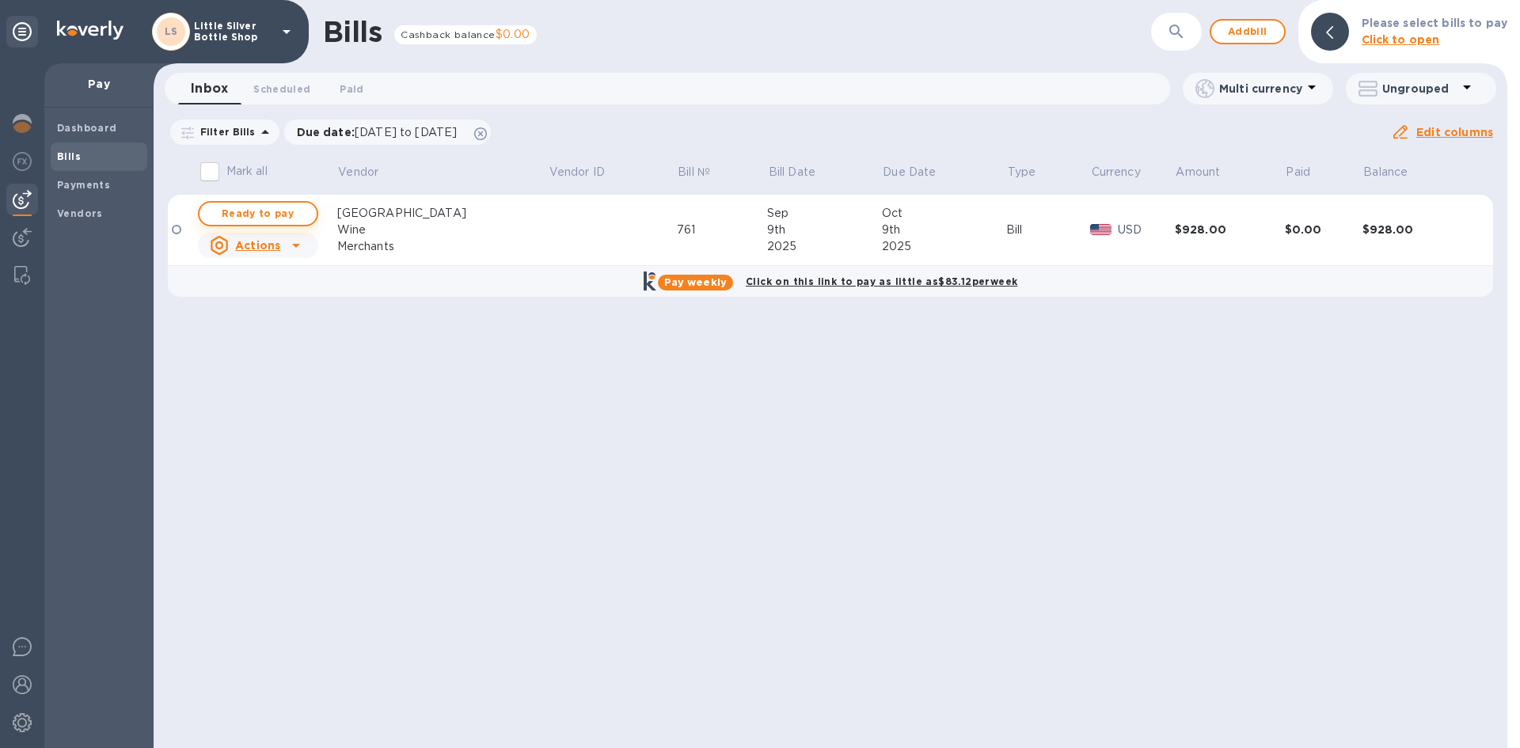
click at [245, 215] on span "Ready to pay" at bounding box center [258, 213] width 92 height 19
checkbox input "true"
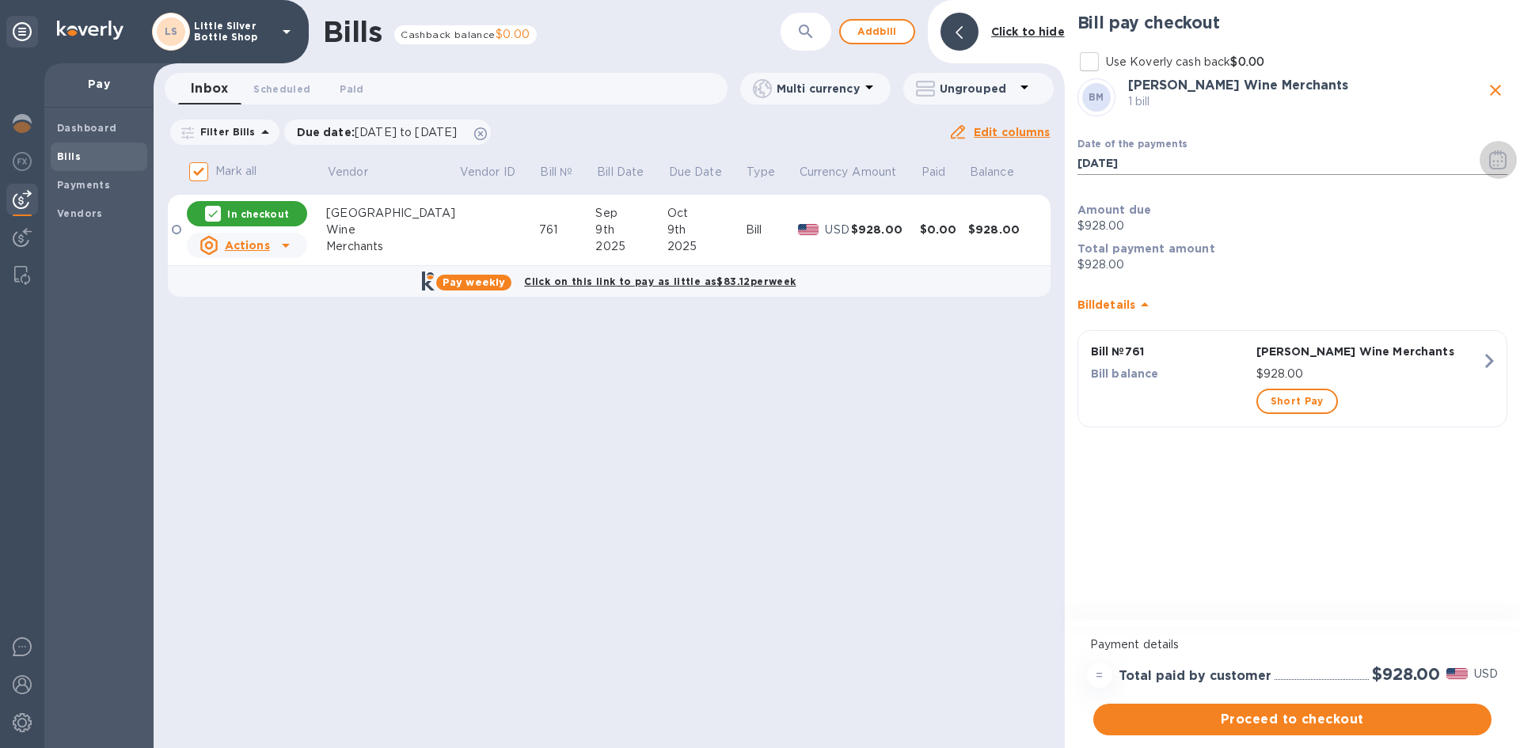
click at [1495, 165] on icon "button" at bounding box center [1499, 159] width 18 height 19
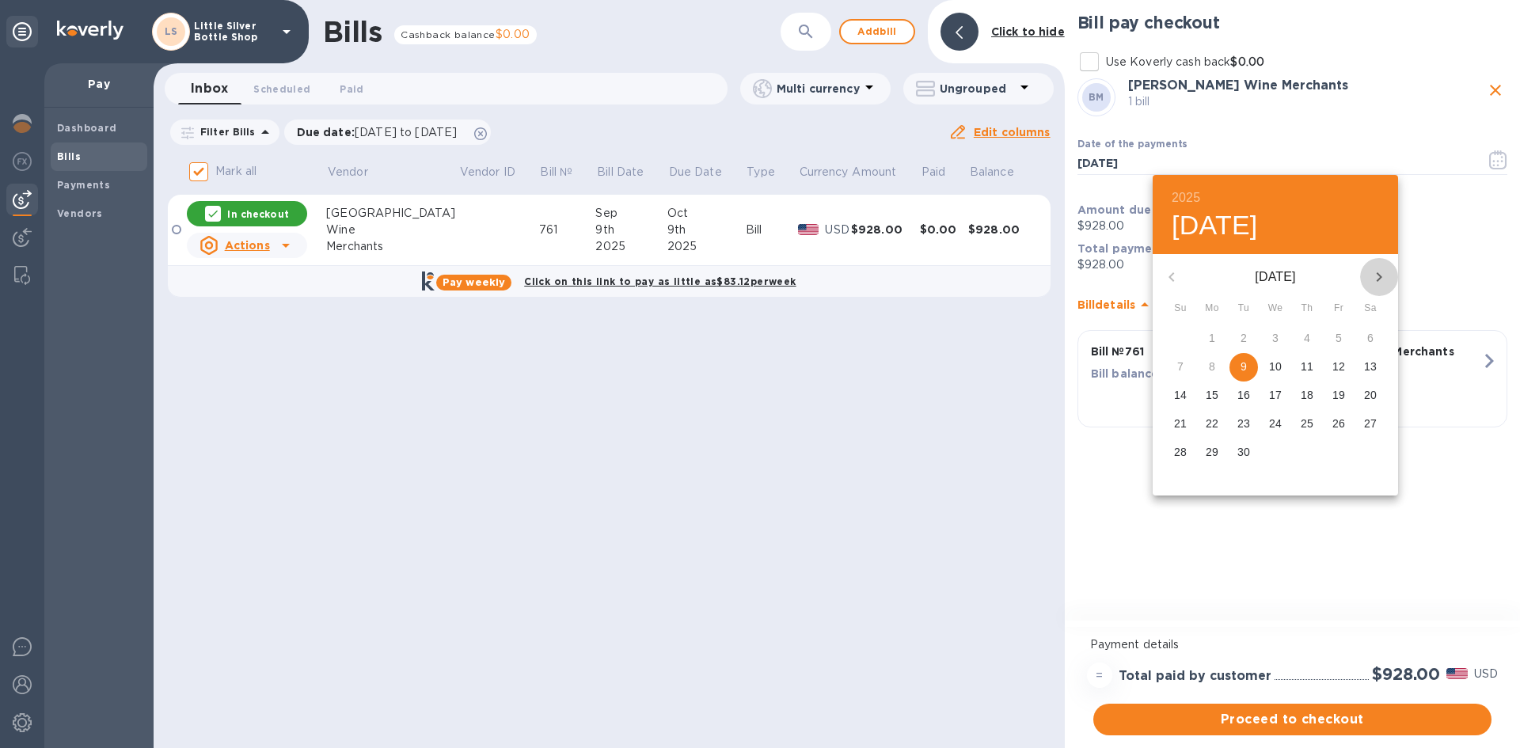
click at [1379, 277] on icon "button" at bounding box center [1379, 277] width 19 height 19
click at [1277, 338] on p "1" at bounding box center [1276, 338] width 6 height 16
type input "10/01/2025"
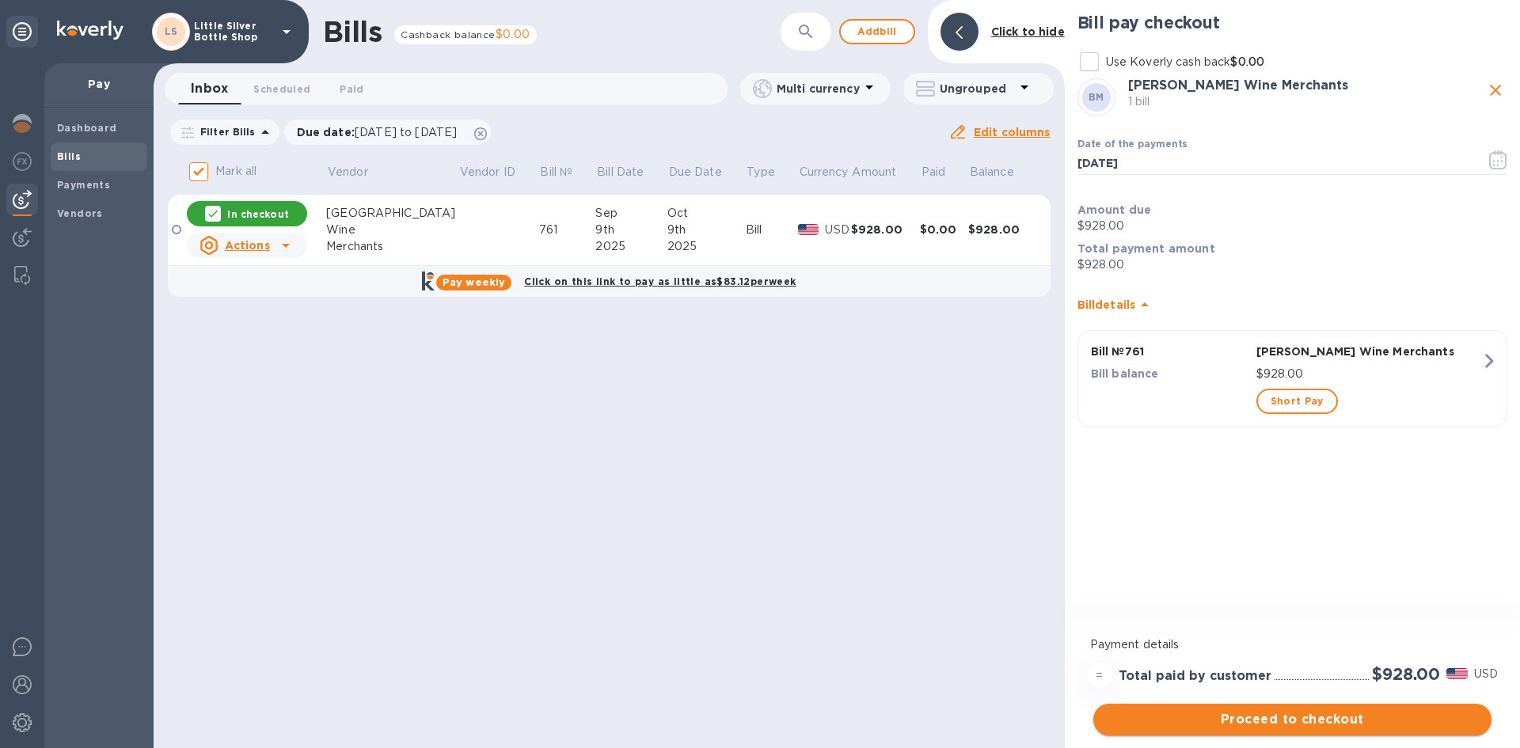
click at [1402, 715] on span "Proceed to checkout" at bounding box center [1292, 719] width 373 height 19
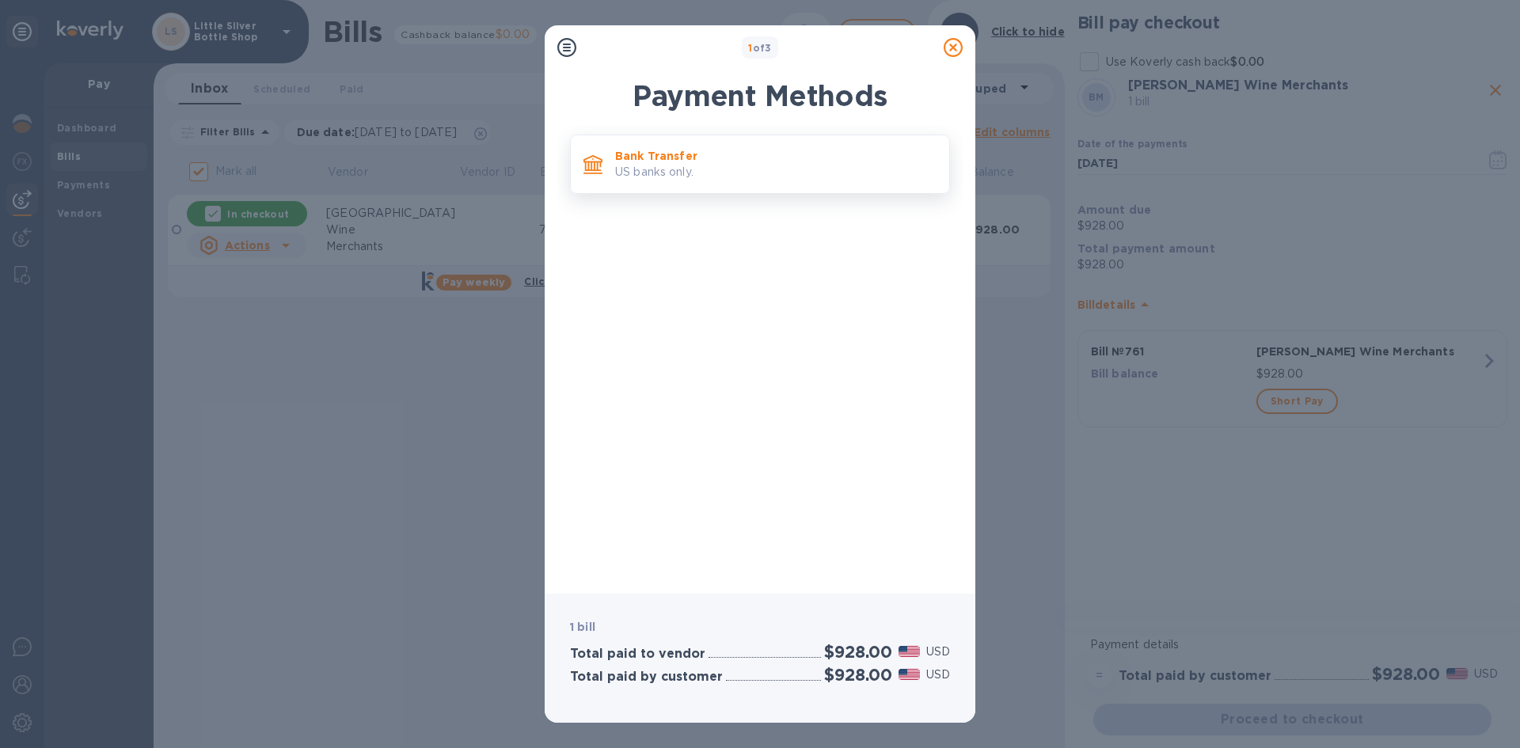
click at [797, 159] on p "Bank Transfer" at bounding box center [776, 156] width 322 height 16
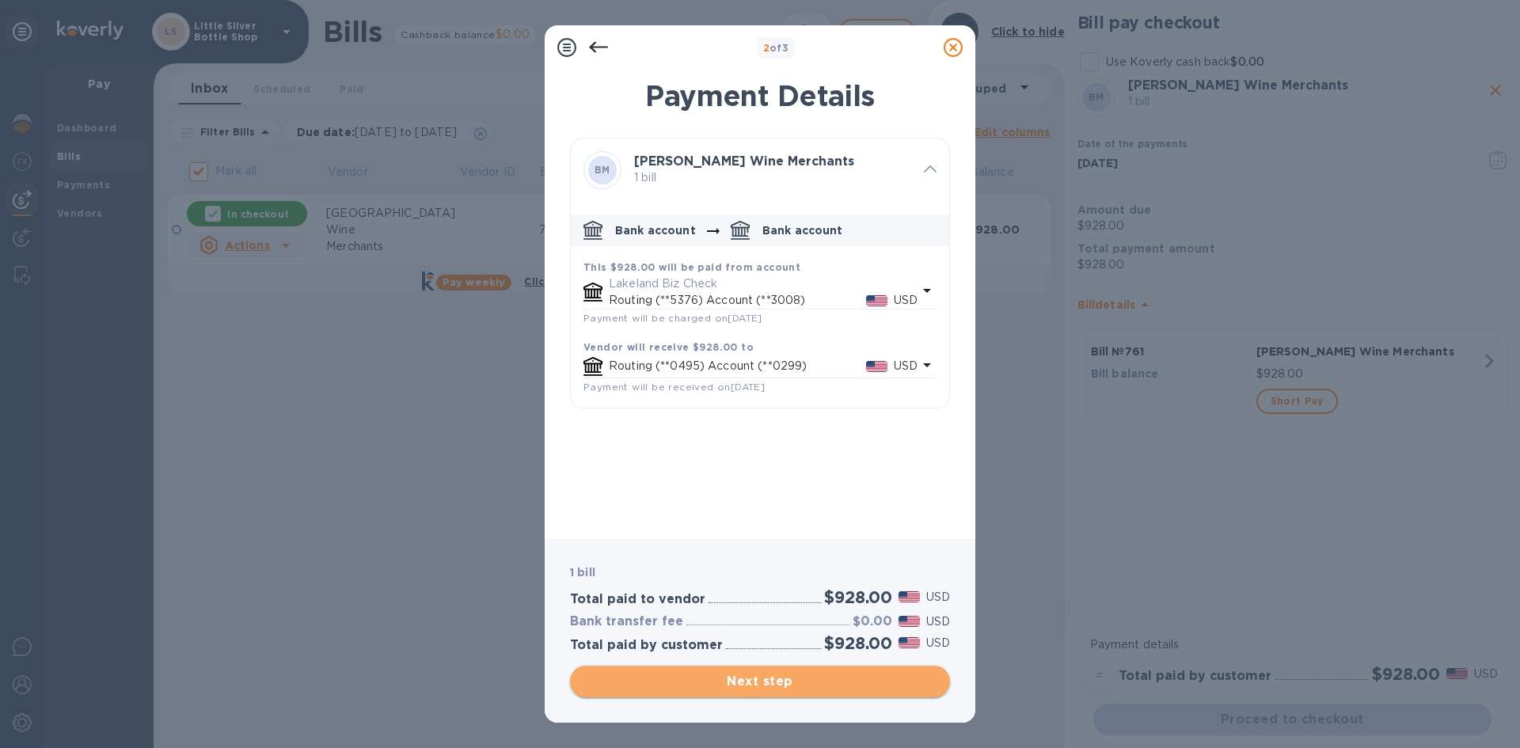
click at [835, 683] on span "Next step" at bounding box center [760, 681] width 355 height 19
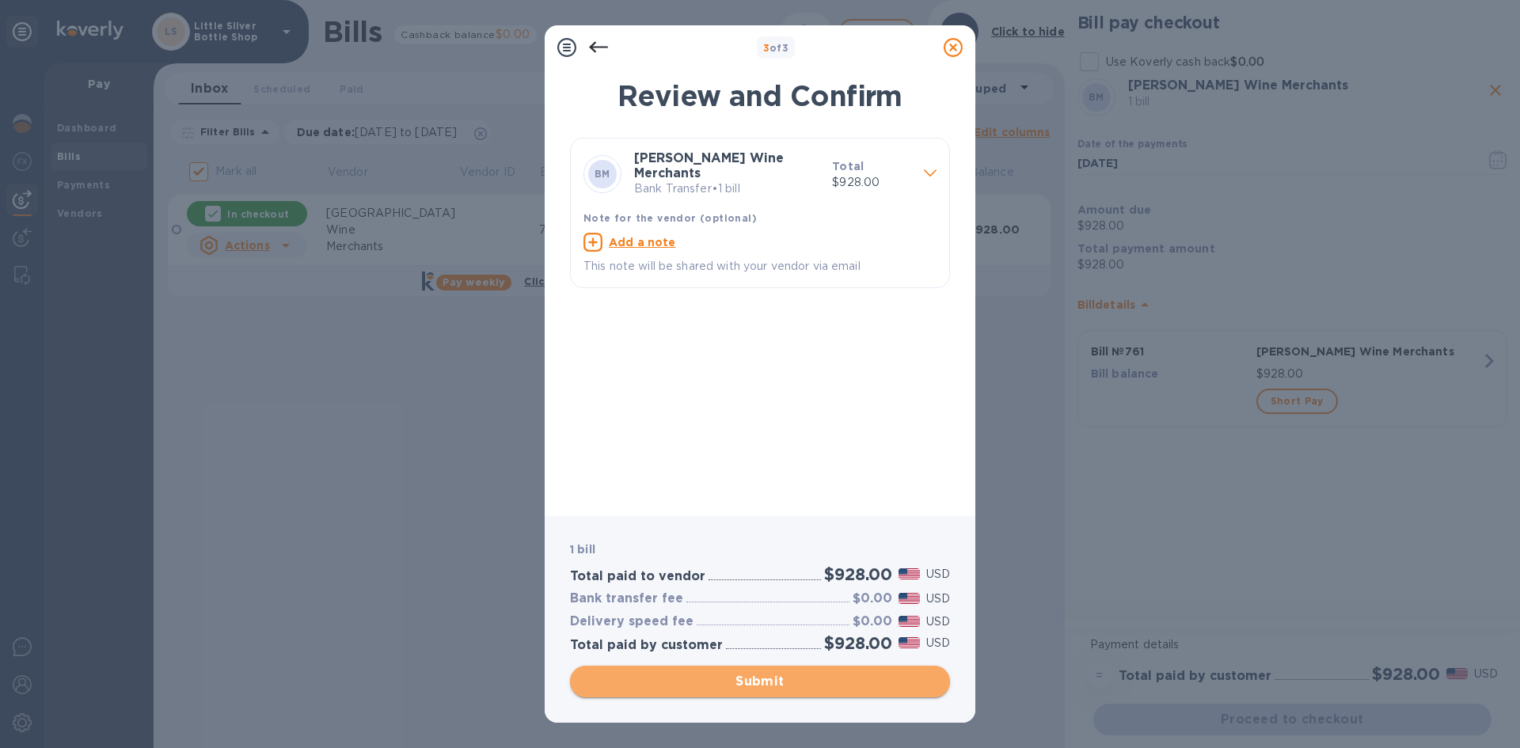
click at [858, 688] on span "Submit" at bounding box center [760, 681] width 355 height 19
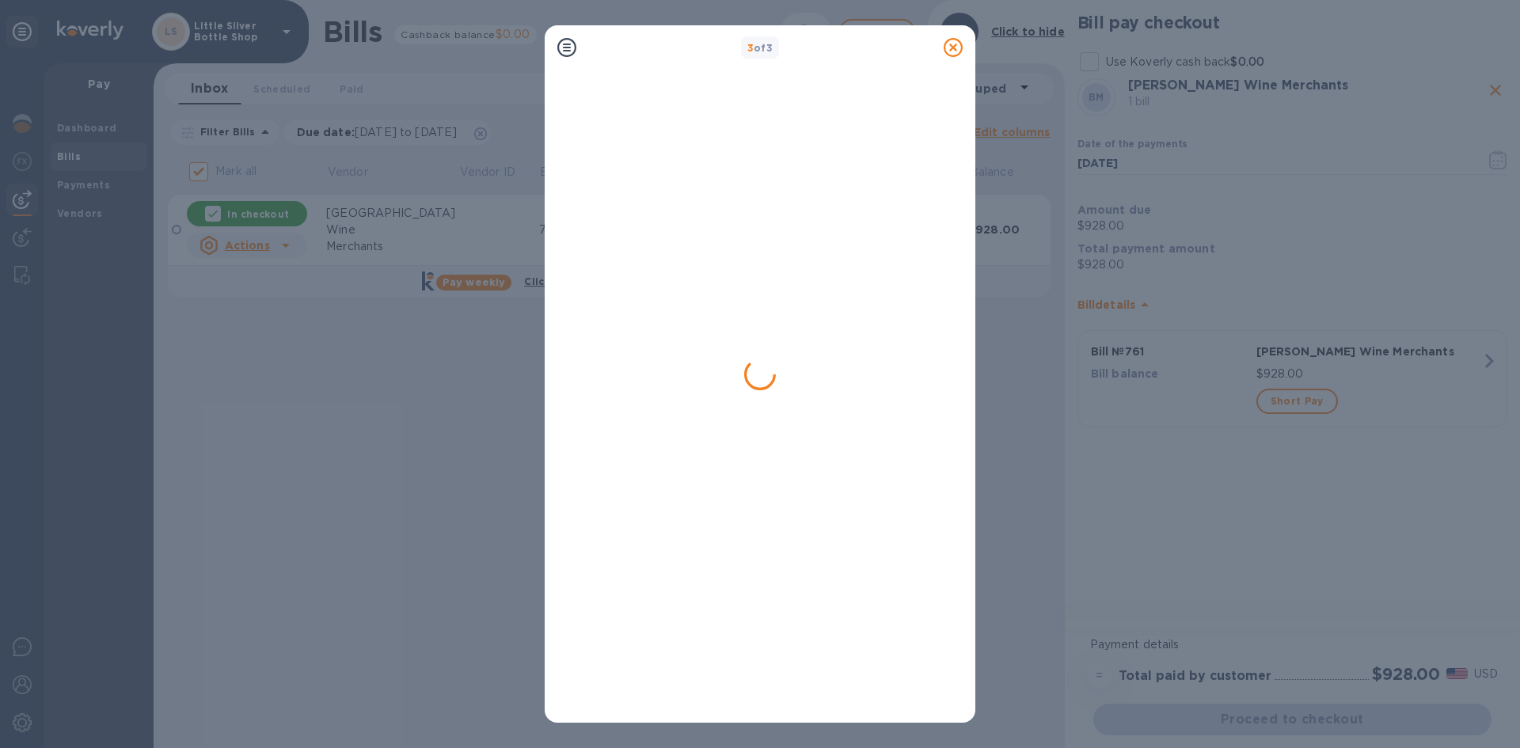
checkbox input "false"
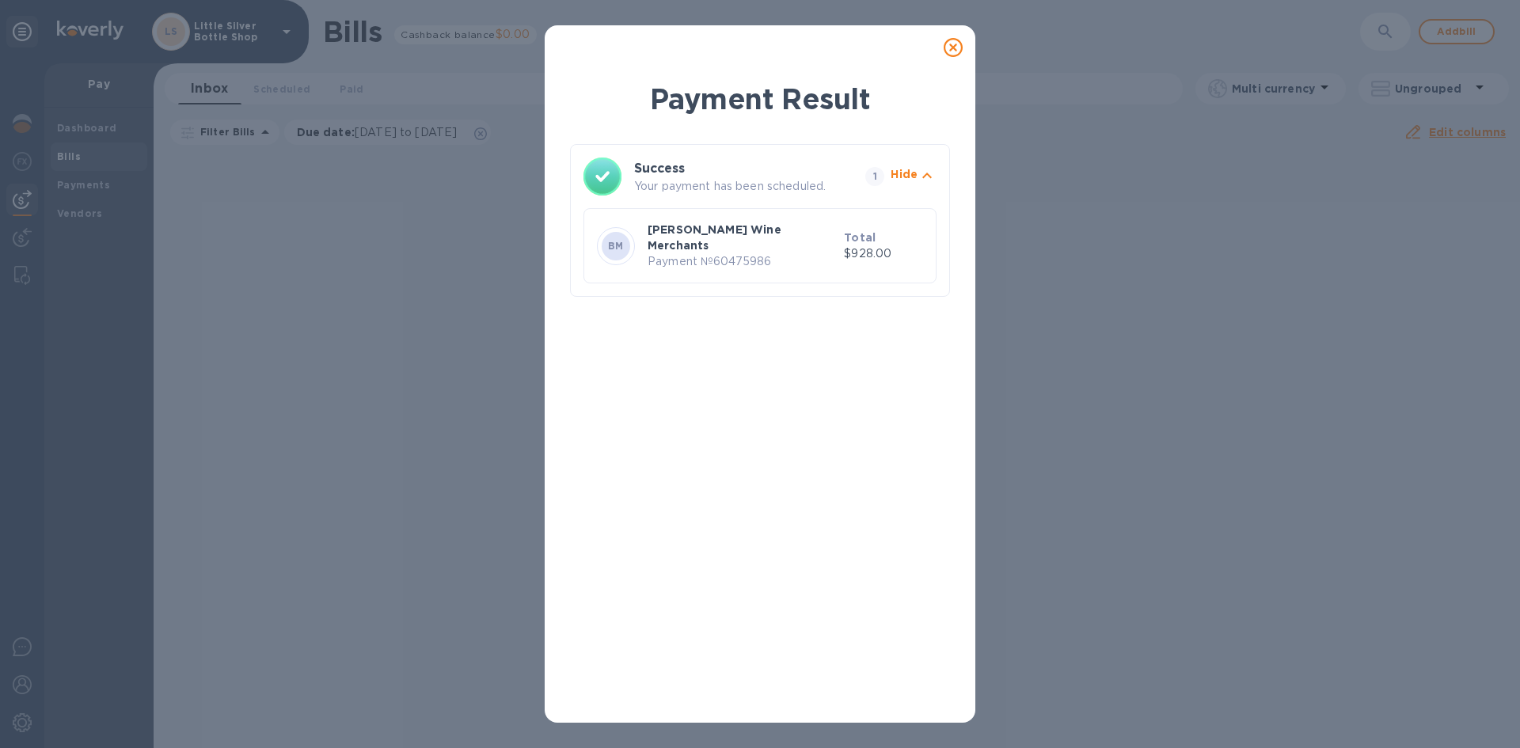
click at [959, 48] on icon at bounding box center [953, 47] width 19 height 19
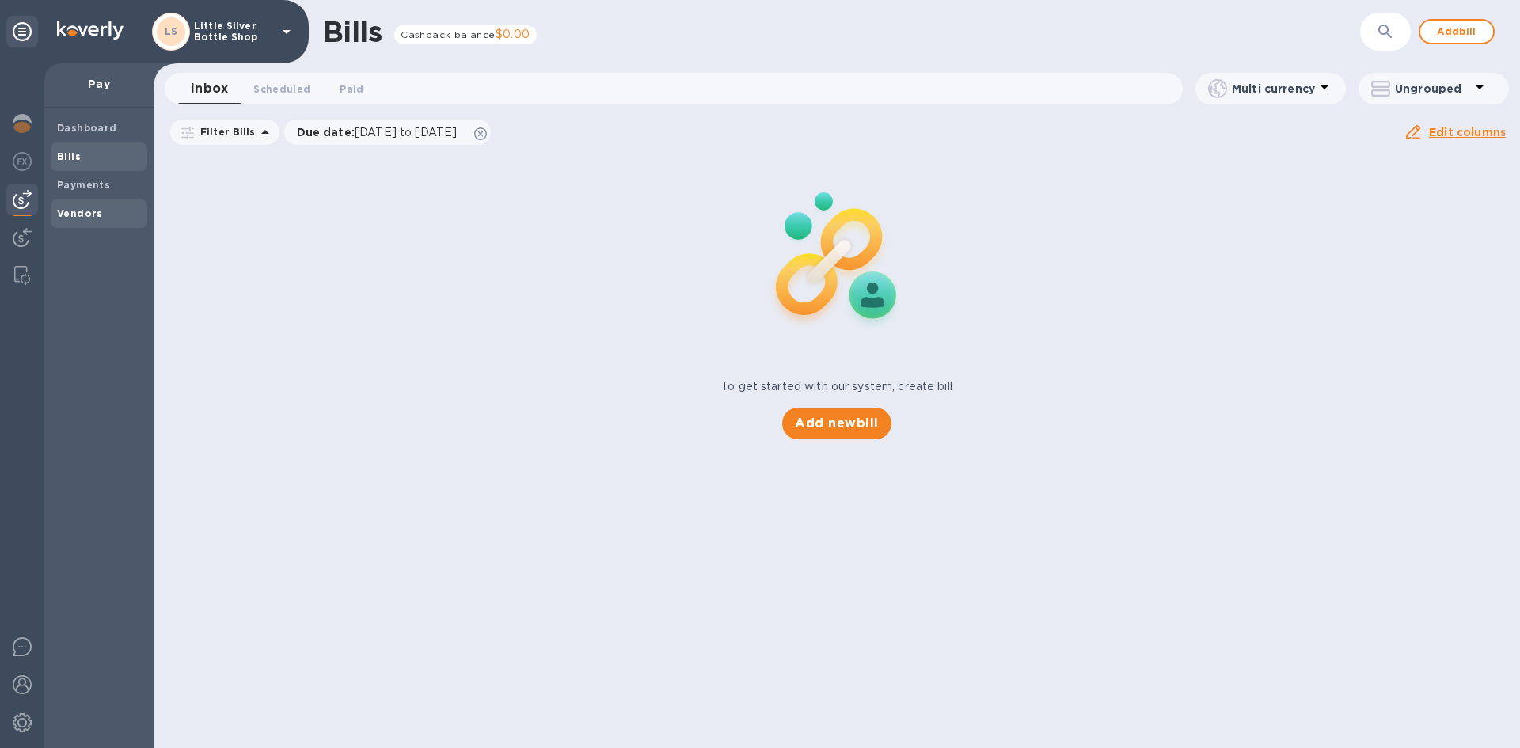
click at [74, 215] on b "Vendors" at bounding box center [80, 213] width 46 height 12
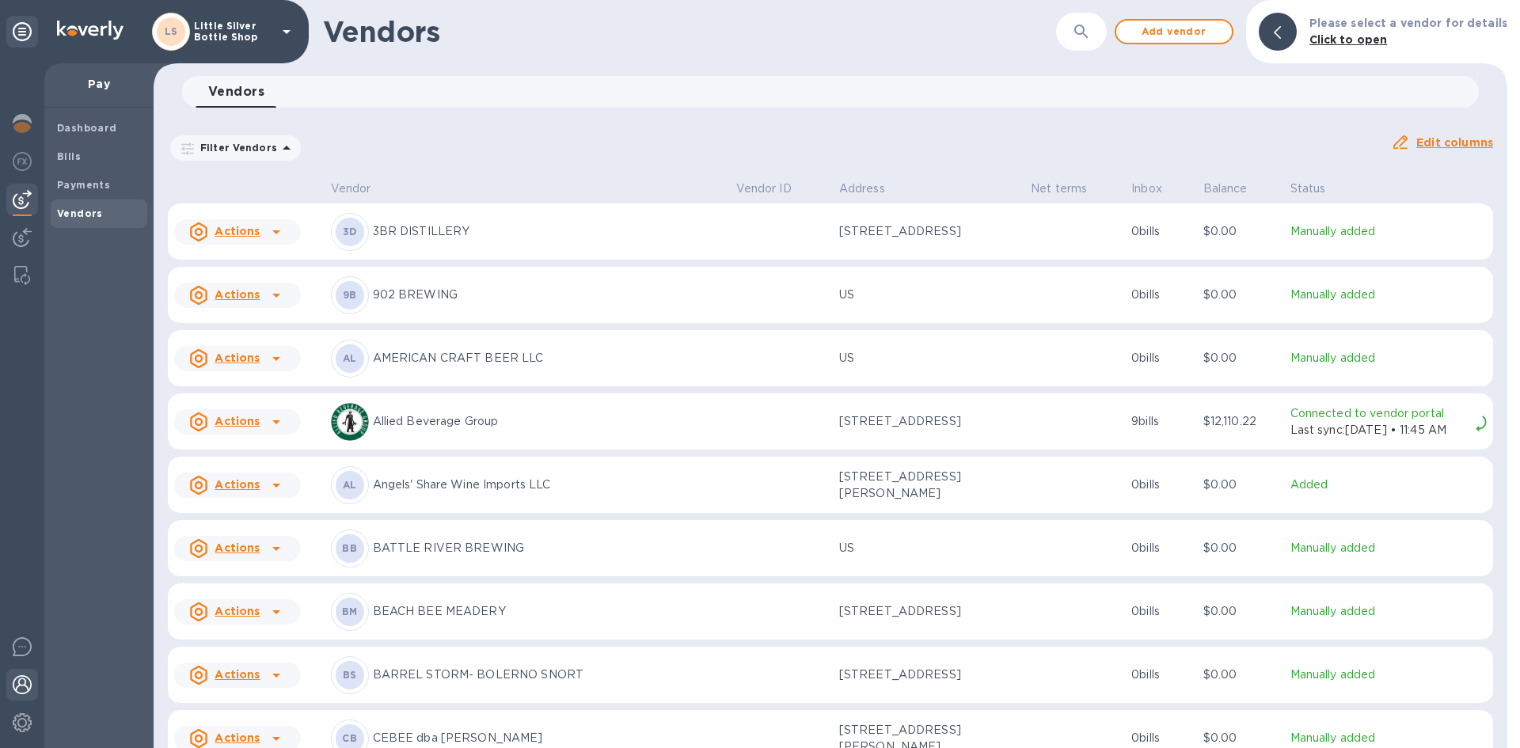
click at [13, 688] on img at bounding box center [22, 685] width 19 height 19
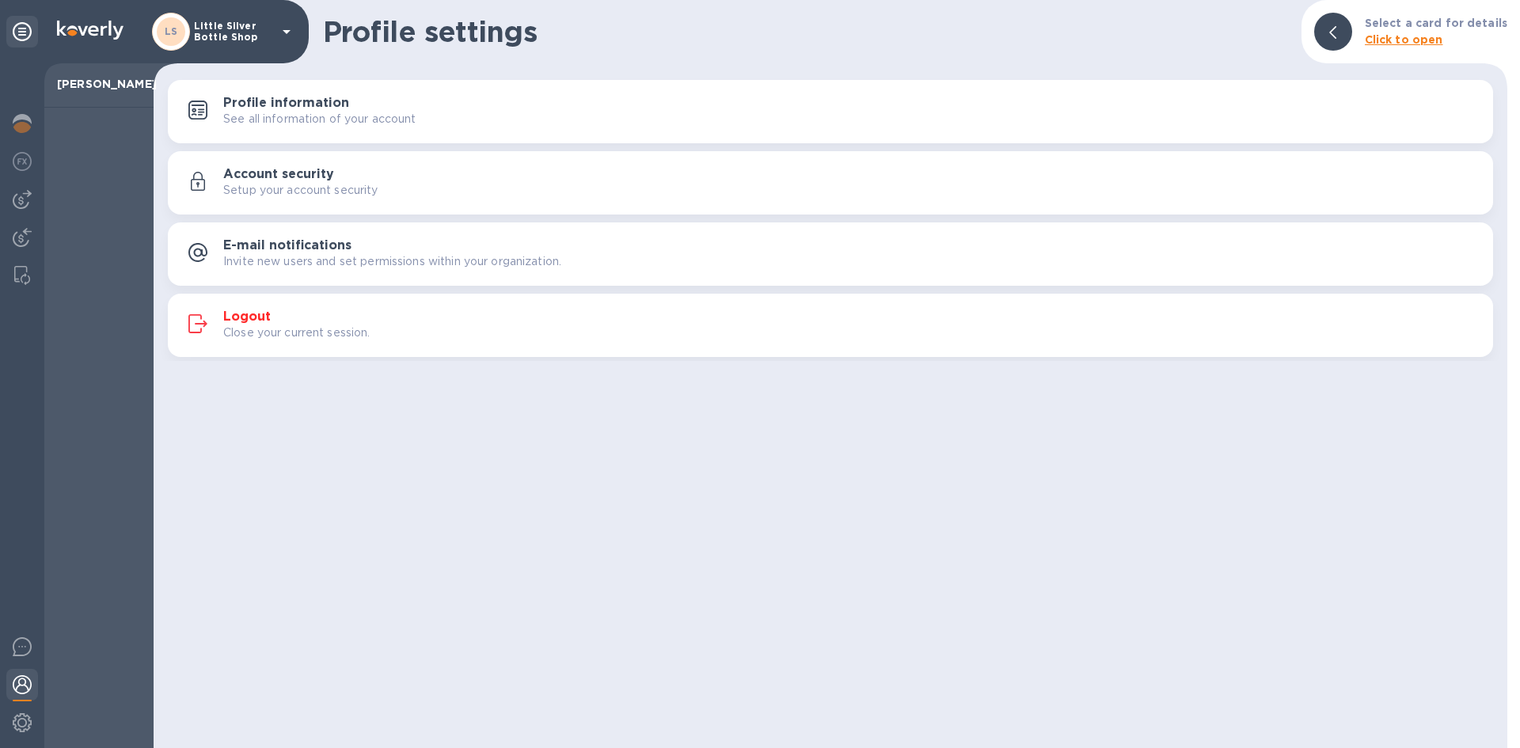
click at [236, 304] on button "Logout Close your current session." at bounding box center [831, 325] width 1326 height 63
